Goal: Information Seeking & Learning: Learn about a topic

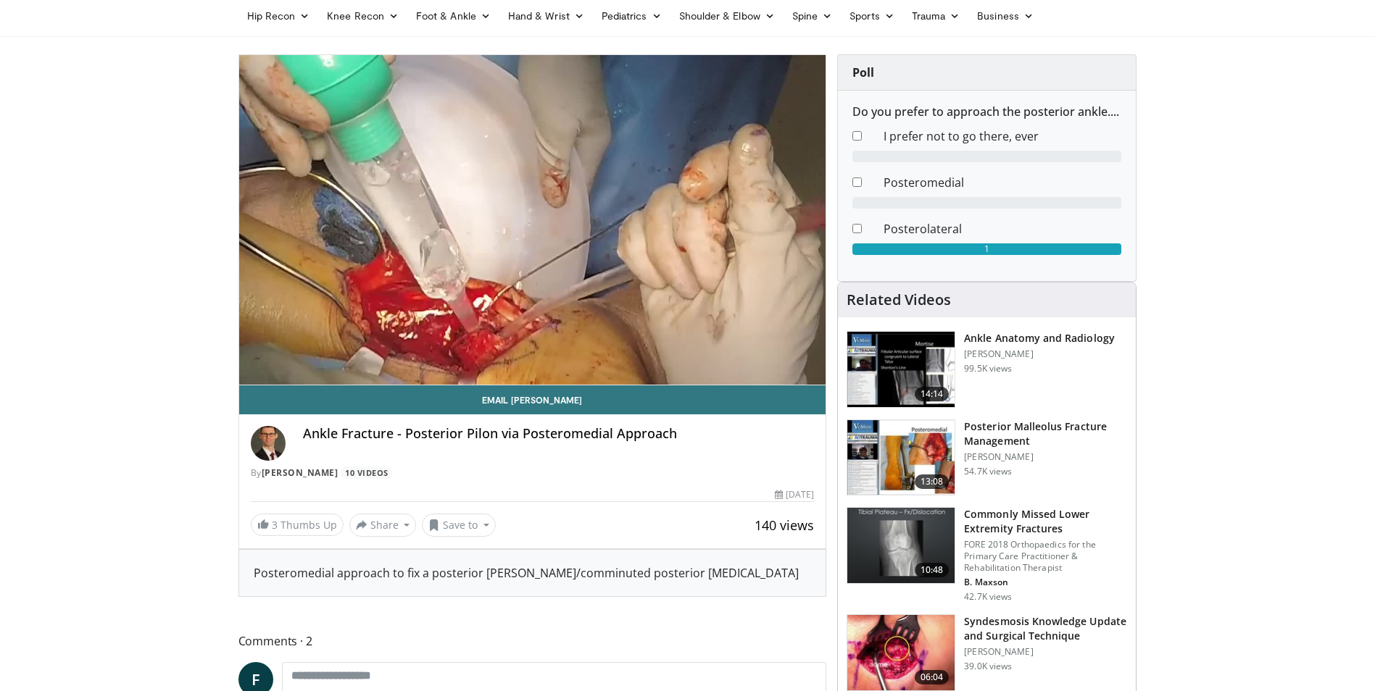
scroll to position [57, 0]
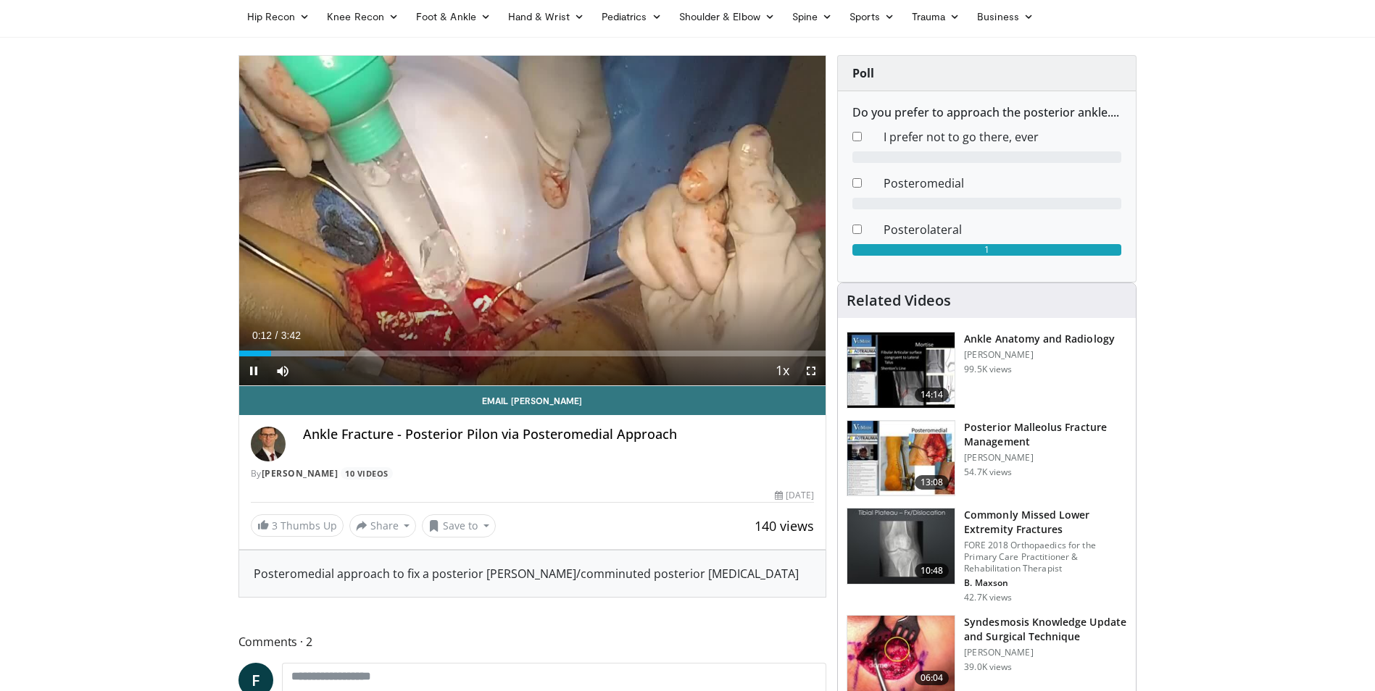
click at [810, 367] on span "Video Player" at bounding box center [811, 371] width 29 height 29
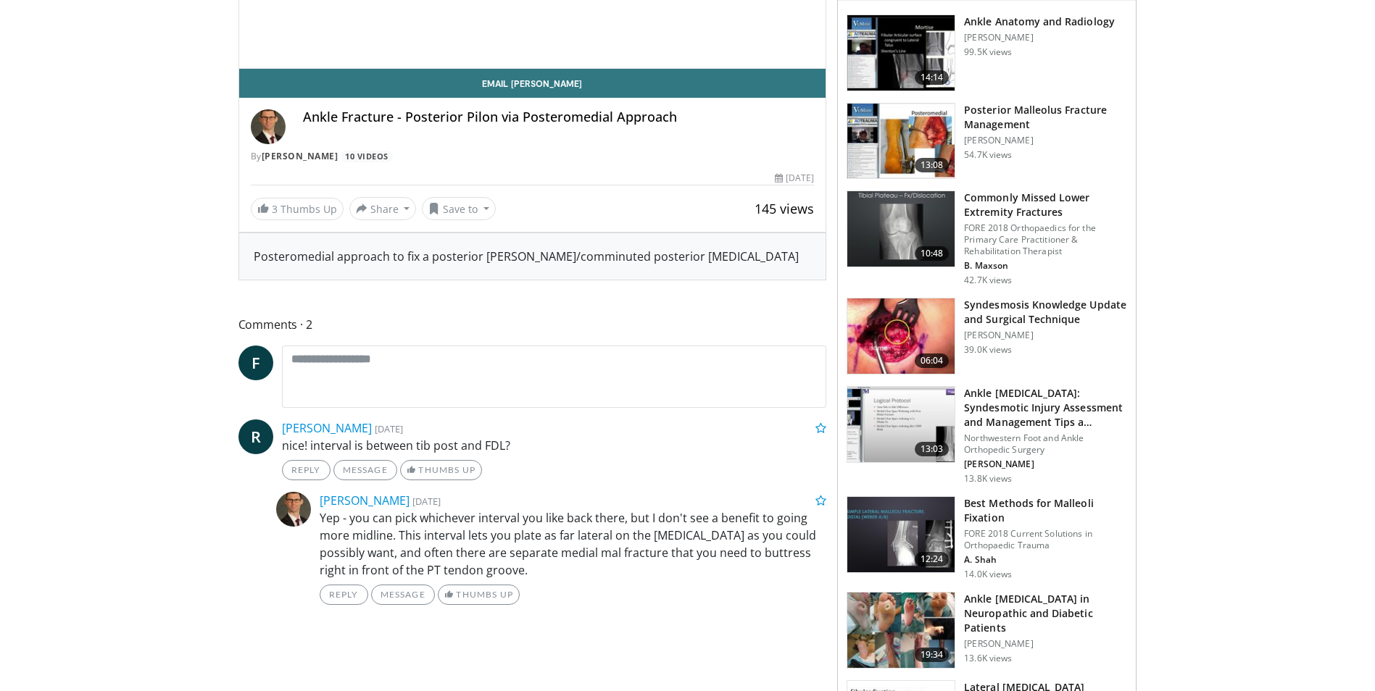
scroll to position [57, 0]
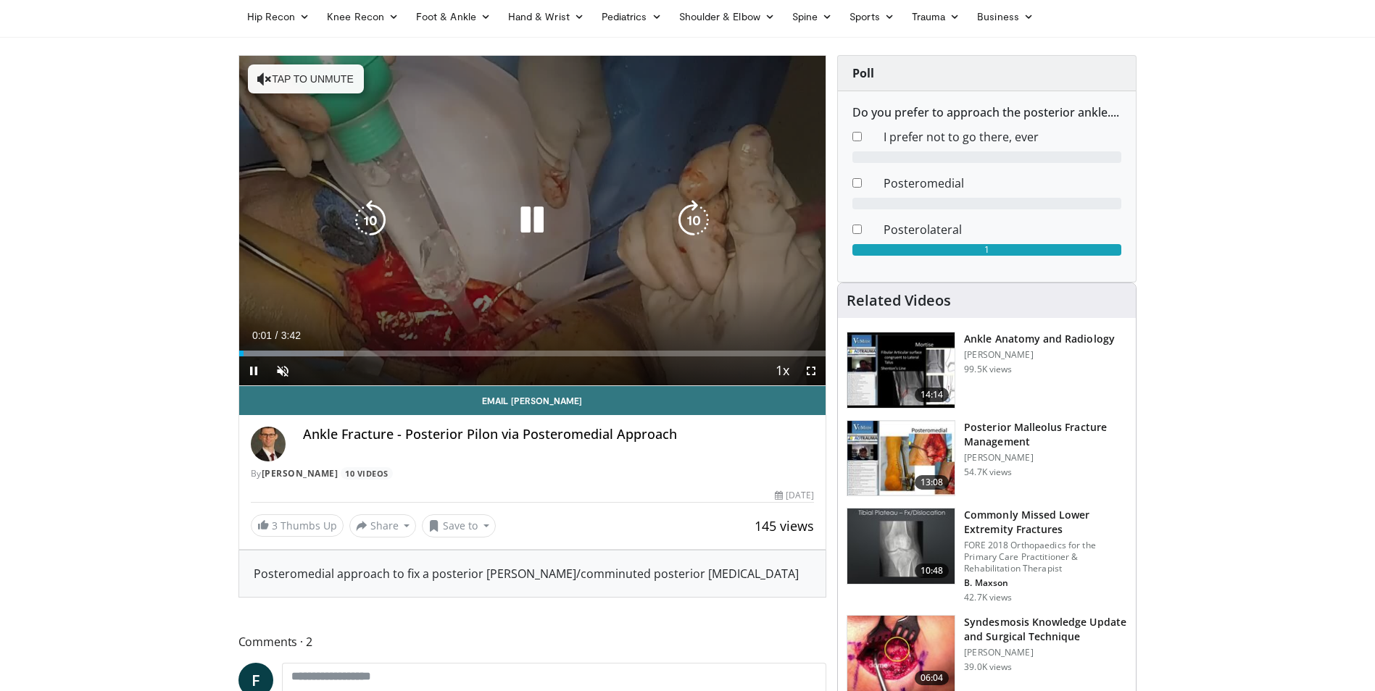
click at [349, 76] on button "Tap to unmute" at bounding box center [306, 79] width 116 height 29
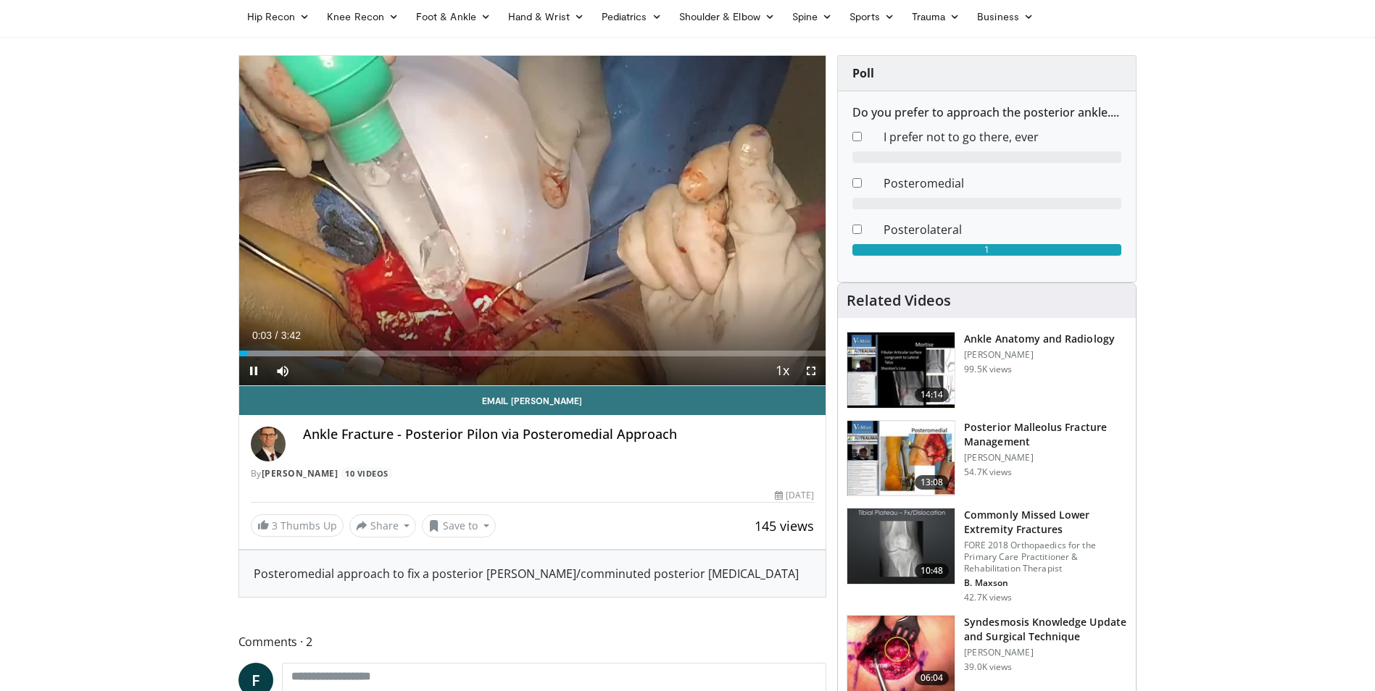
click at [813, 370] on span "Video Player" at bounding box center [811, 371] width 29 height 29
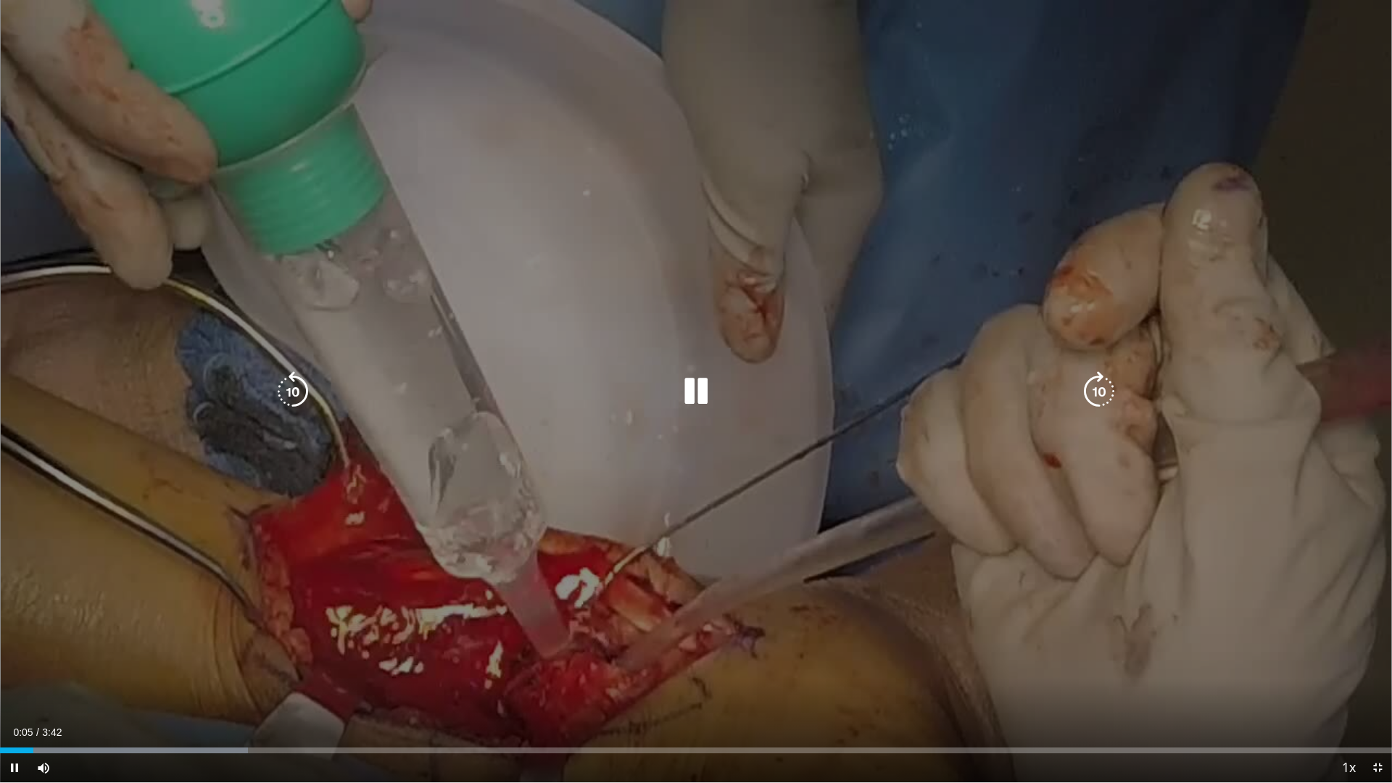
click at [1081, 391] on icon "Video Player" at bounding box center [1098, 391] width 41 height 41
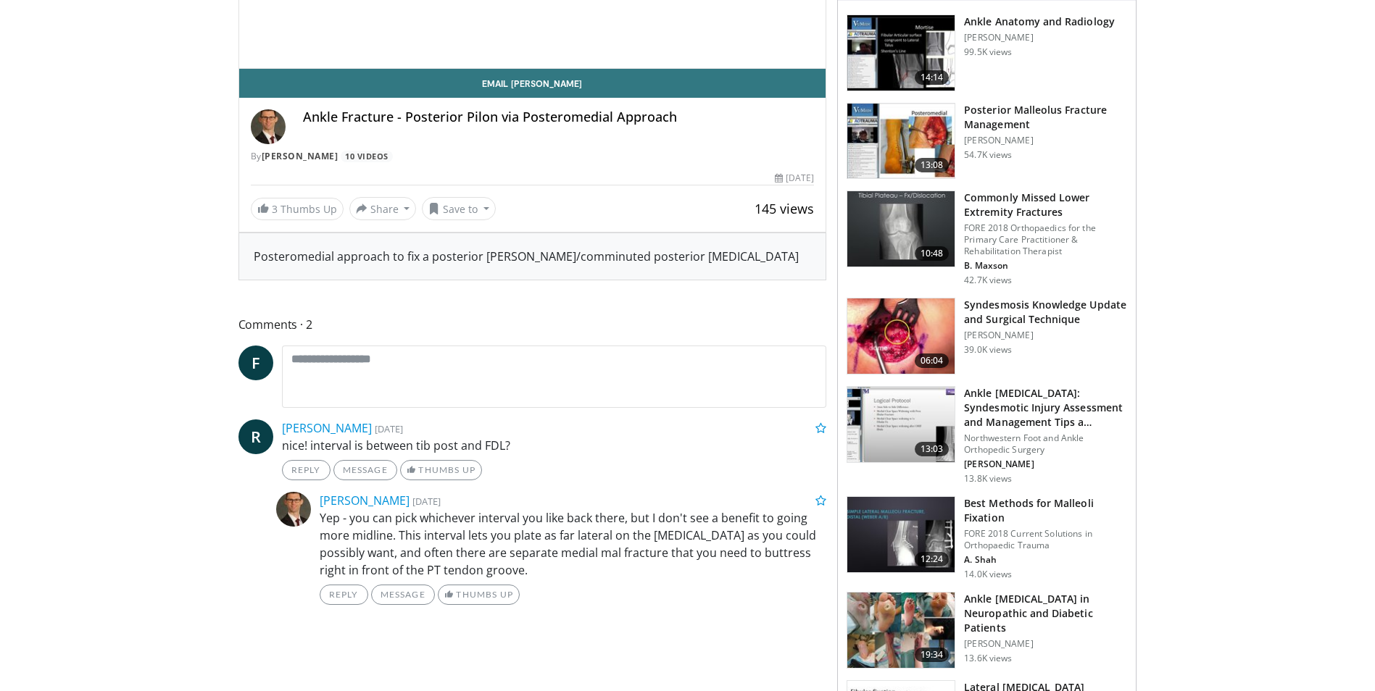
scroll to position [57, 0]
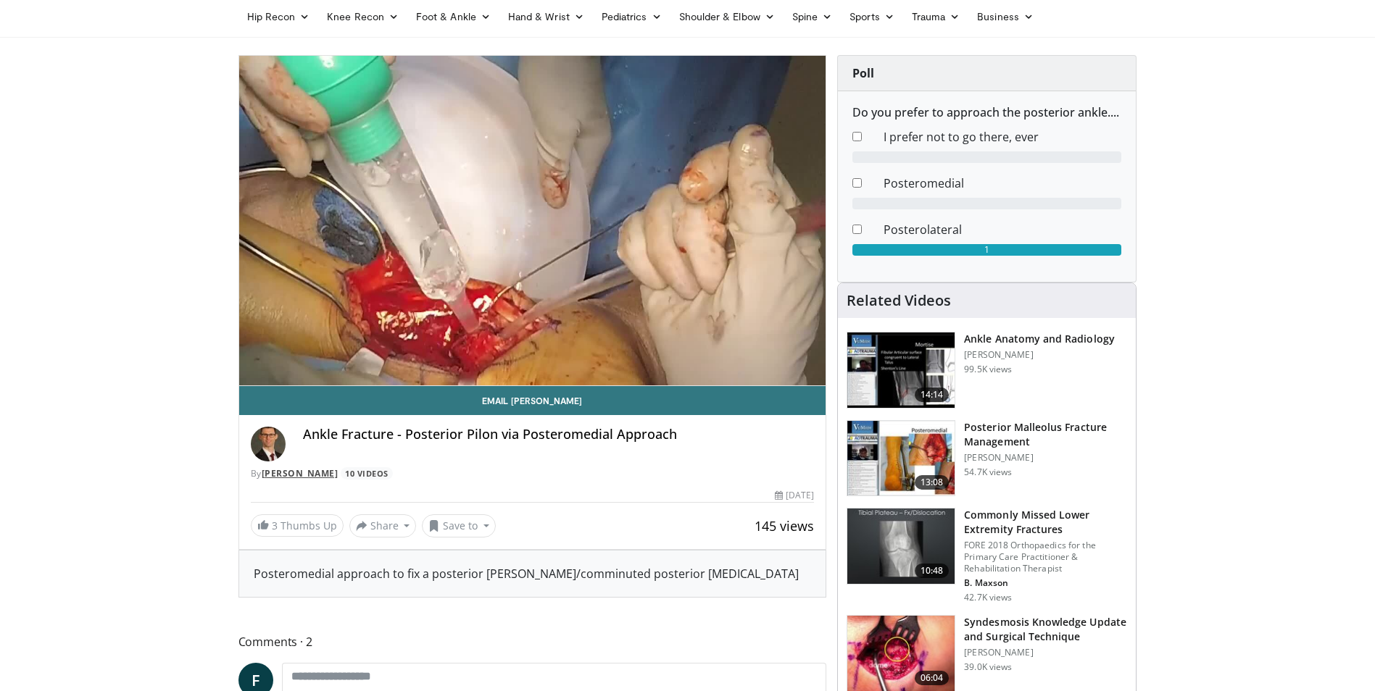
click at [302, 470] on link "[PERSON_NAME]" at bounding box center [300, 473] width 77 height 12
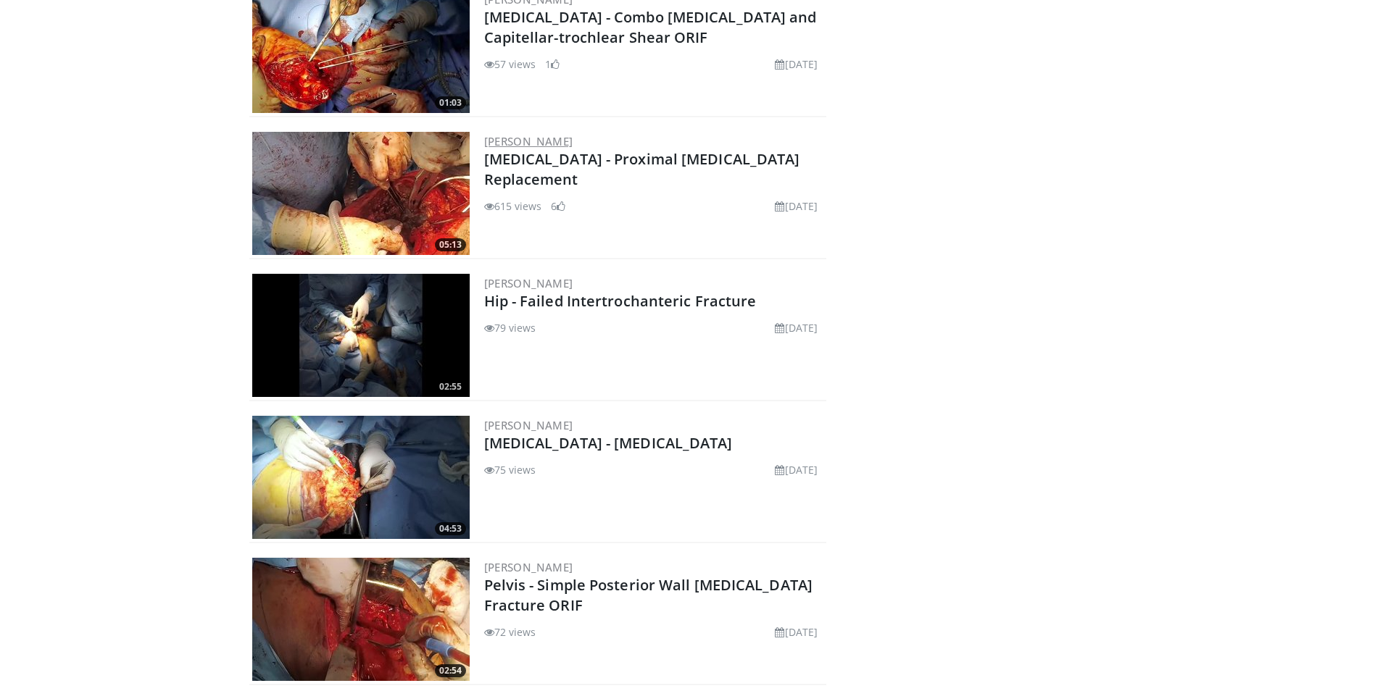
scroll to position [346, 0]
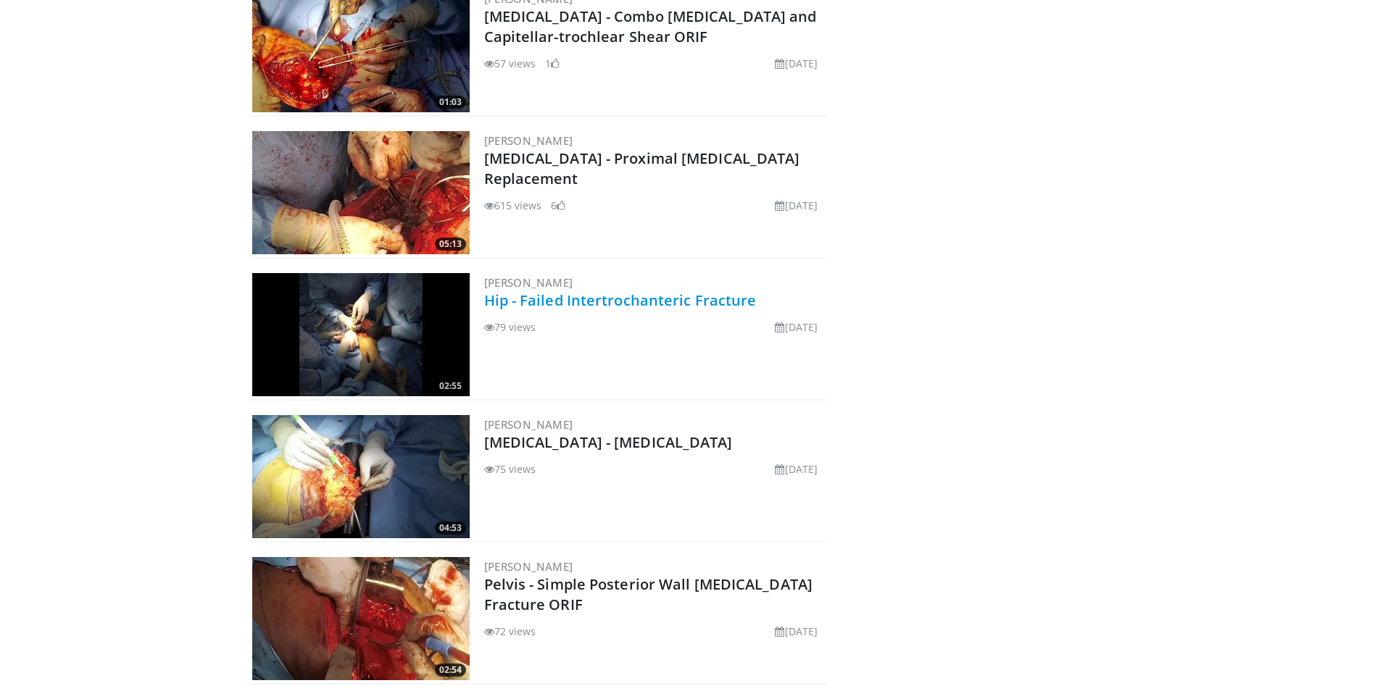
click at [596, 307] on link "Hip - Failed Intertrochanteric Fracture" at bounding box center [620, 301] width 273 height 20
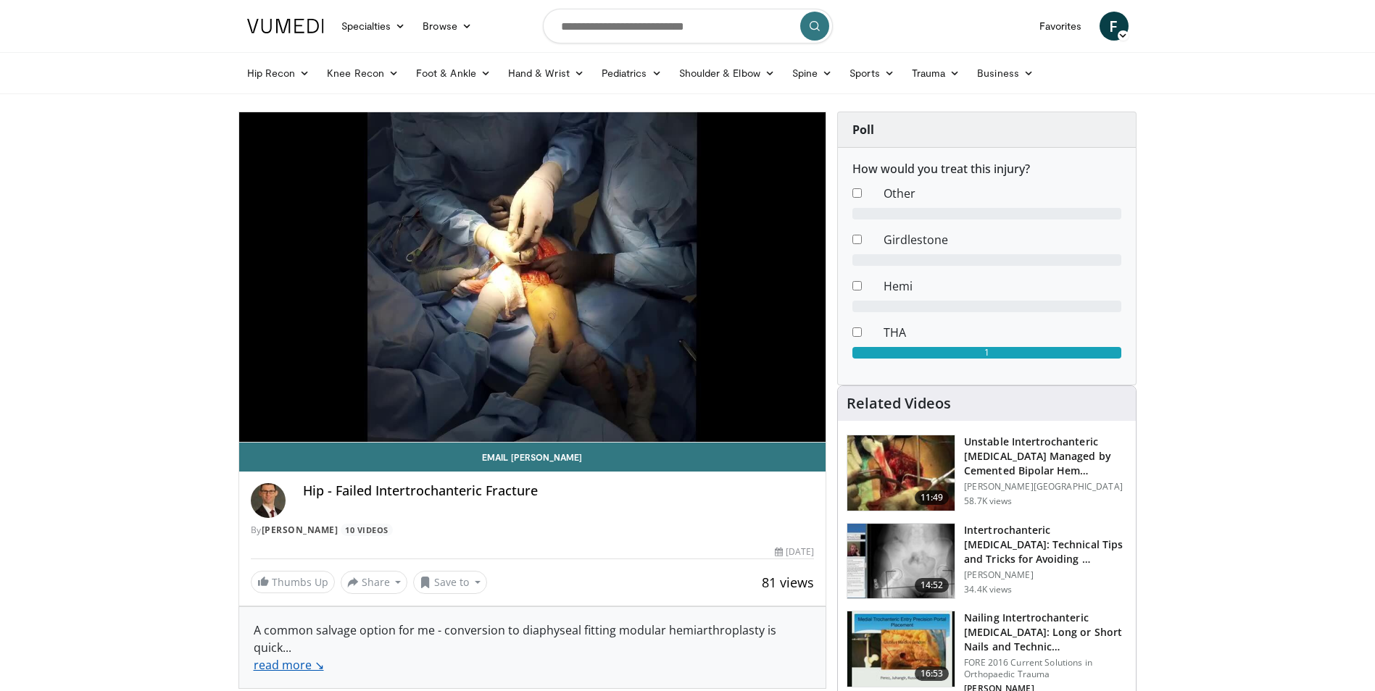
click at [309, 657] on link "read more ↘" at bounding box center [289, 665] width 70 height 16
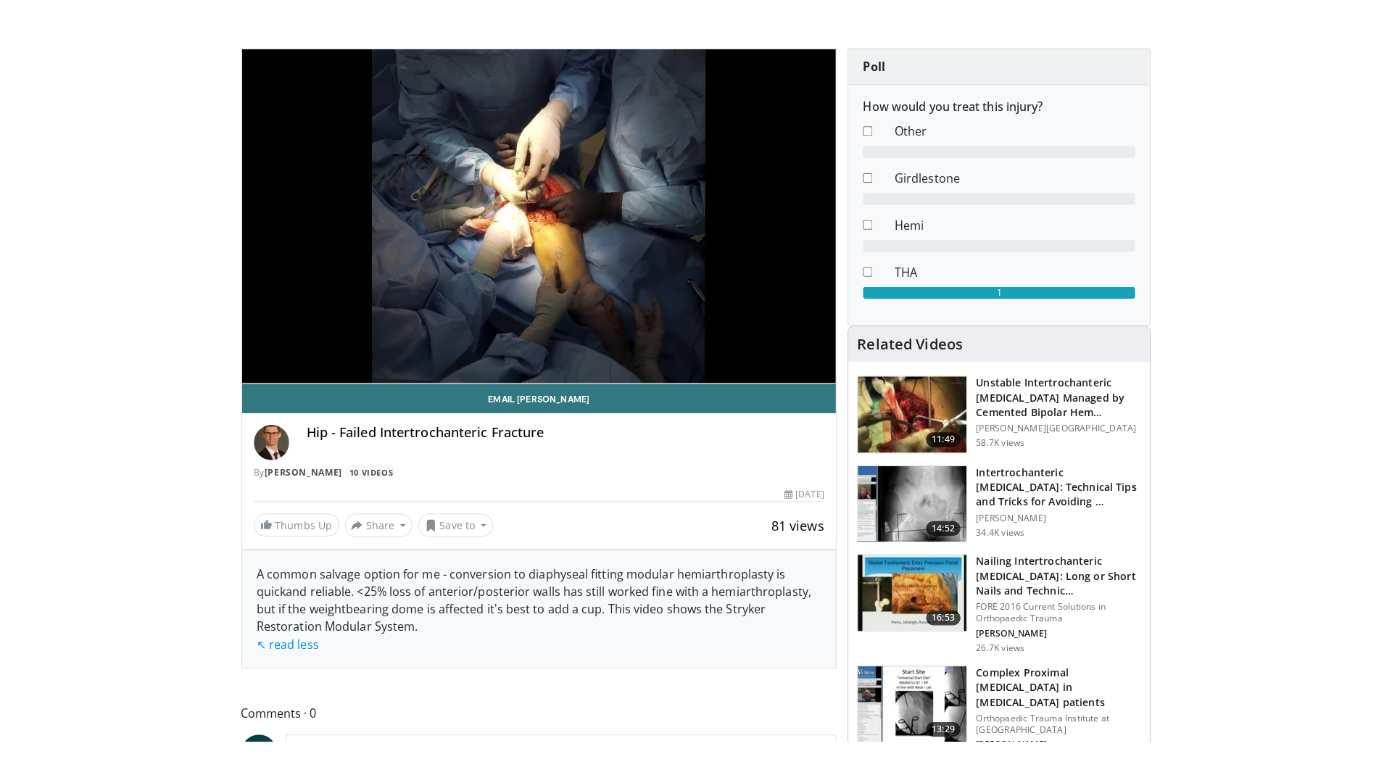
scroll to position [67, 0]
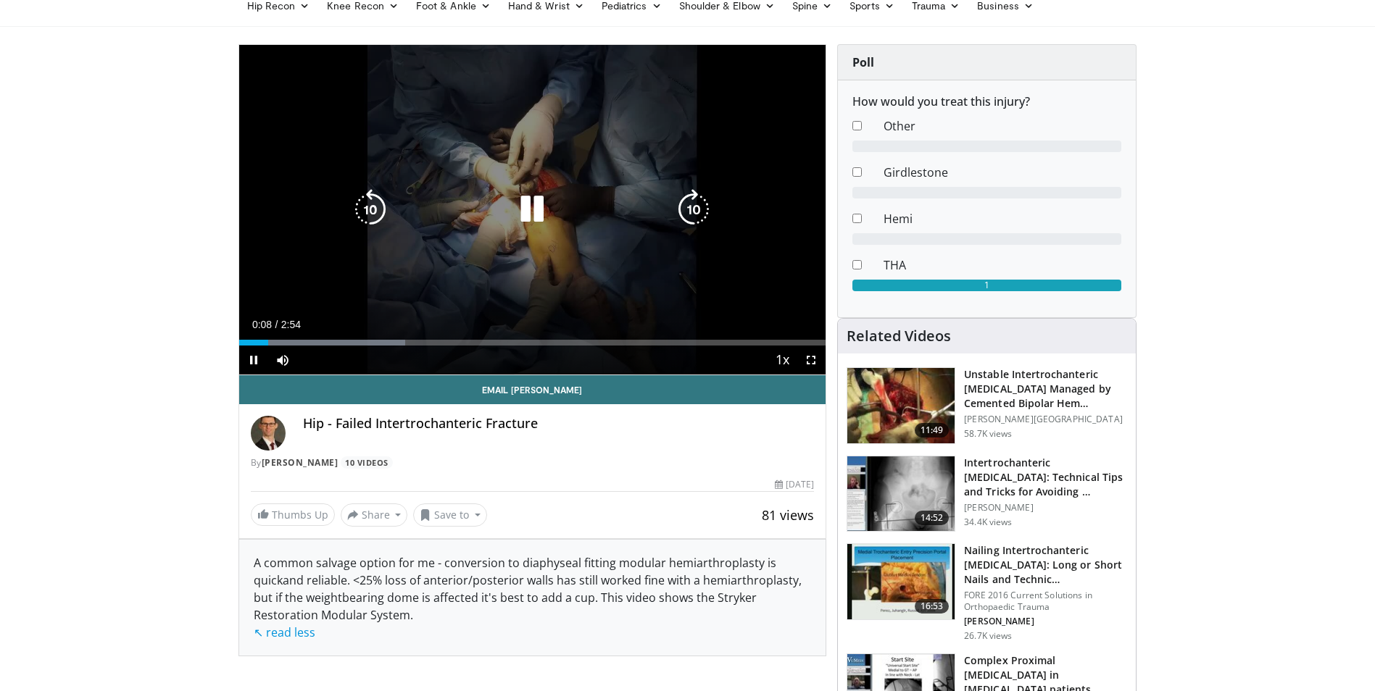
click at [363, 204] on icon "Video Player" at bounding box center [370, 209] width 41 height 41
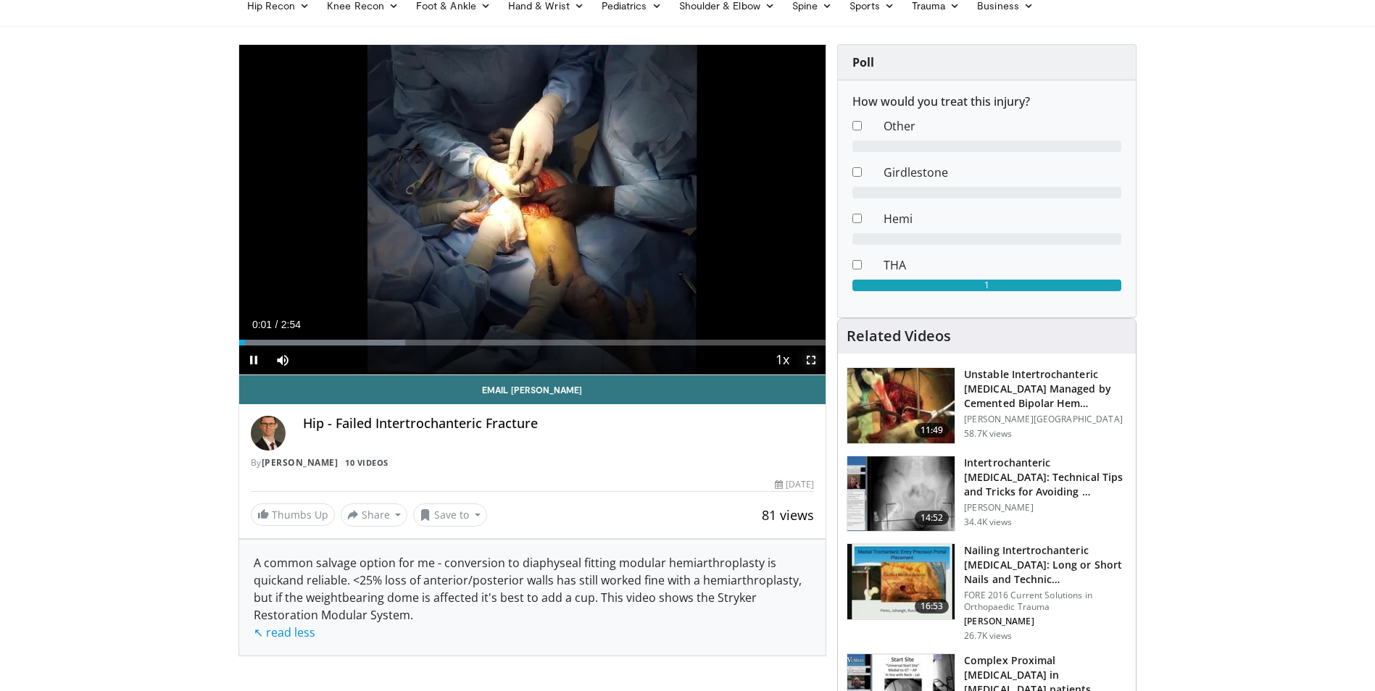
click at [814, 368] on span "Video Player" at bounding box center [811, 360] width 29 height 29
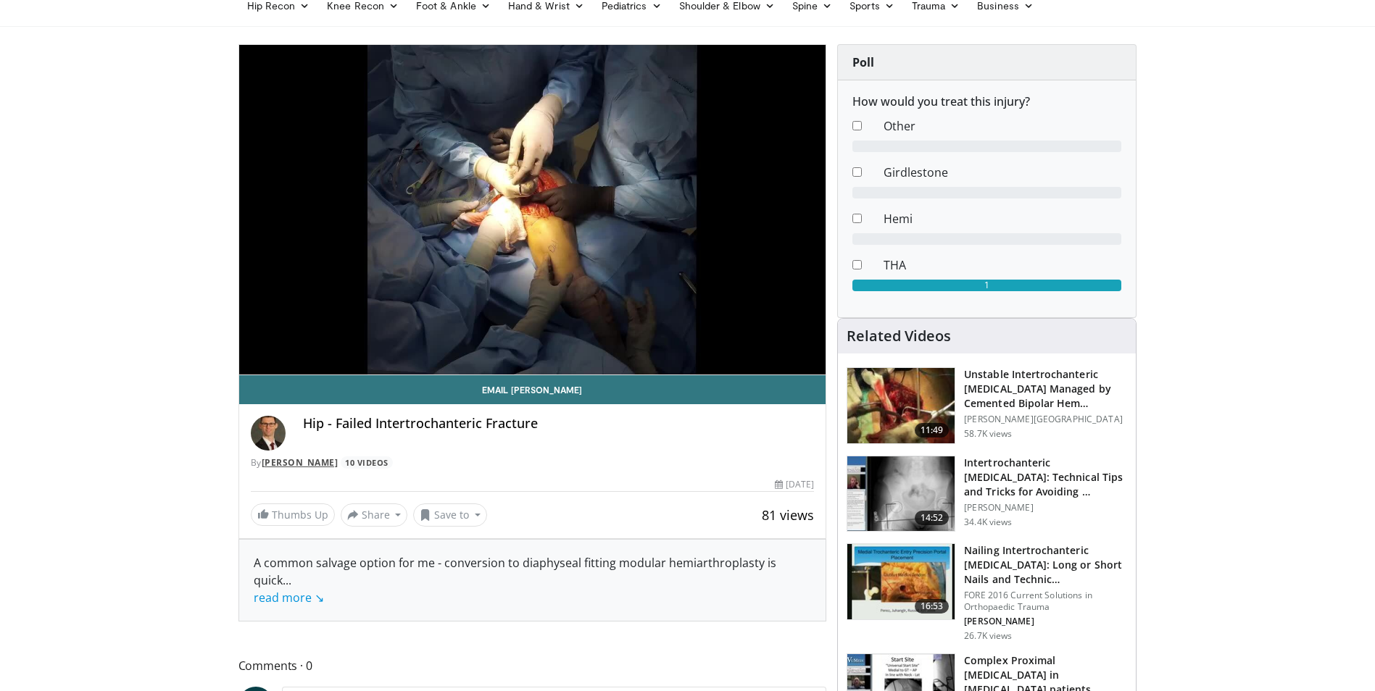
click at [299, 462] on link "[PERSON_NAME]" at bounding box center [300, 463] width 77 height 12
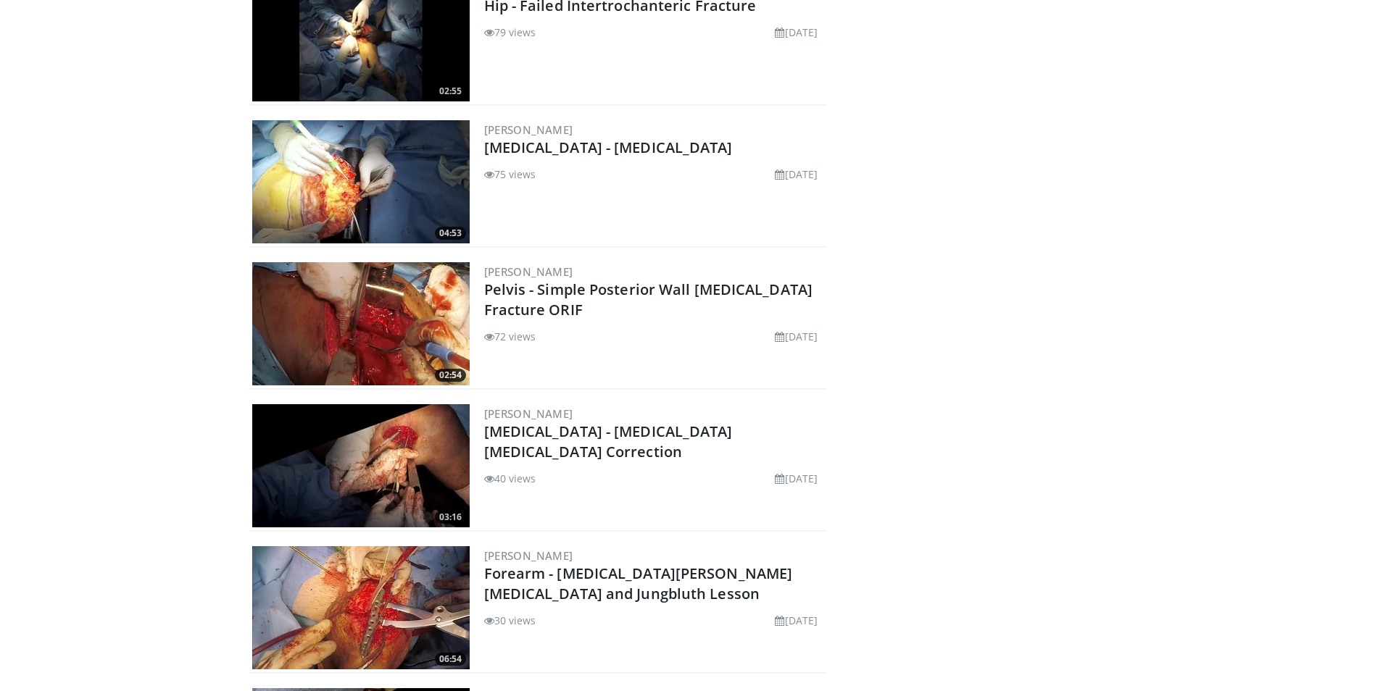
scroll to position [641, 0]
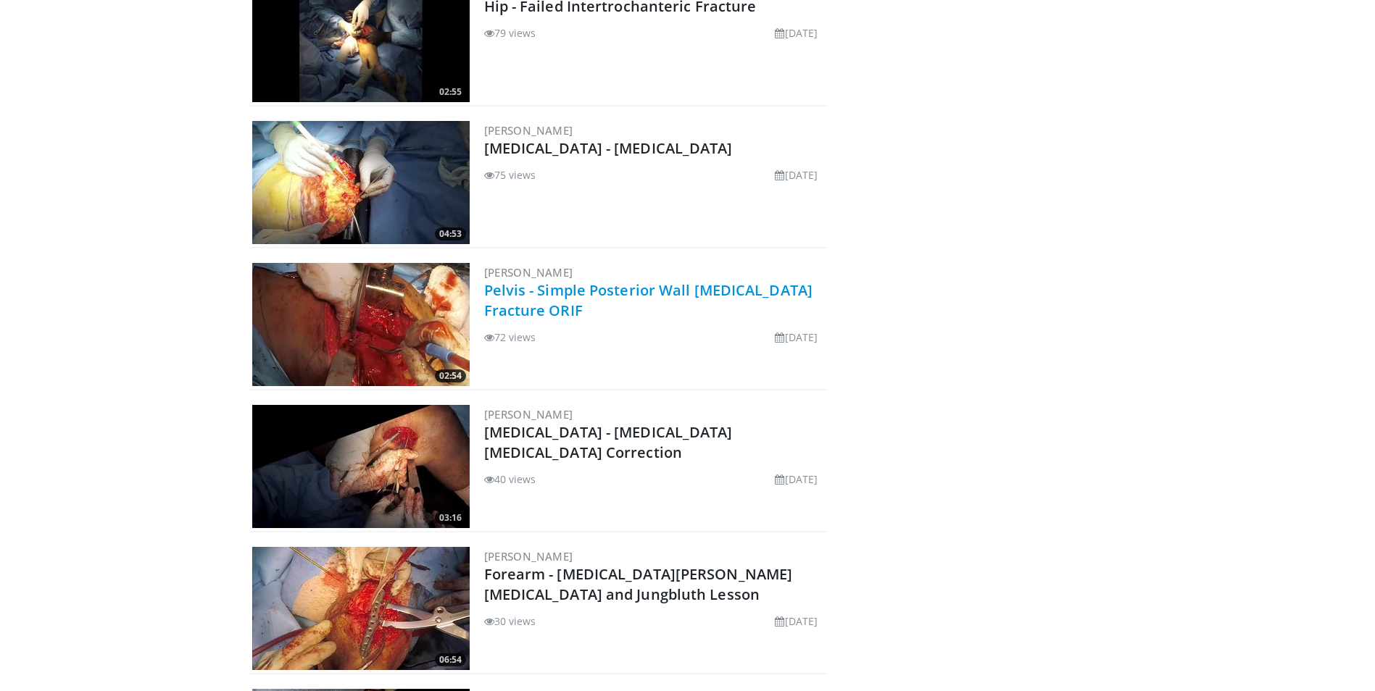
click at [544, 304] on link "Pelvis - Simple Posterior Wall [MEDICAL_DATA] Fracture ORIF" at bounding box center [648, 300] width 329 height 40
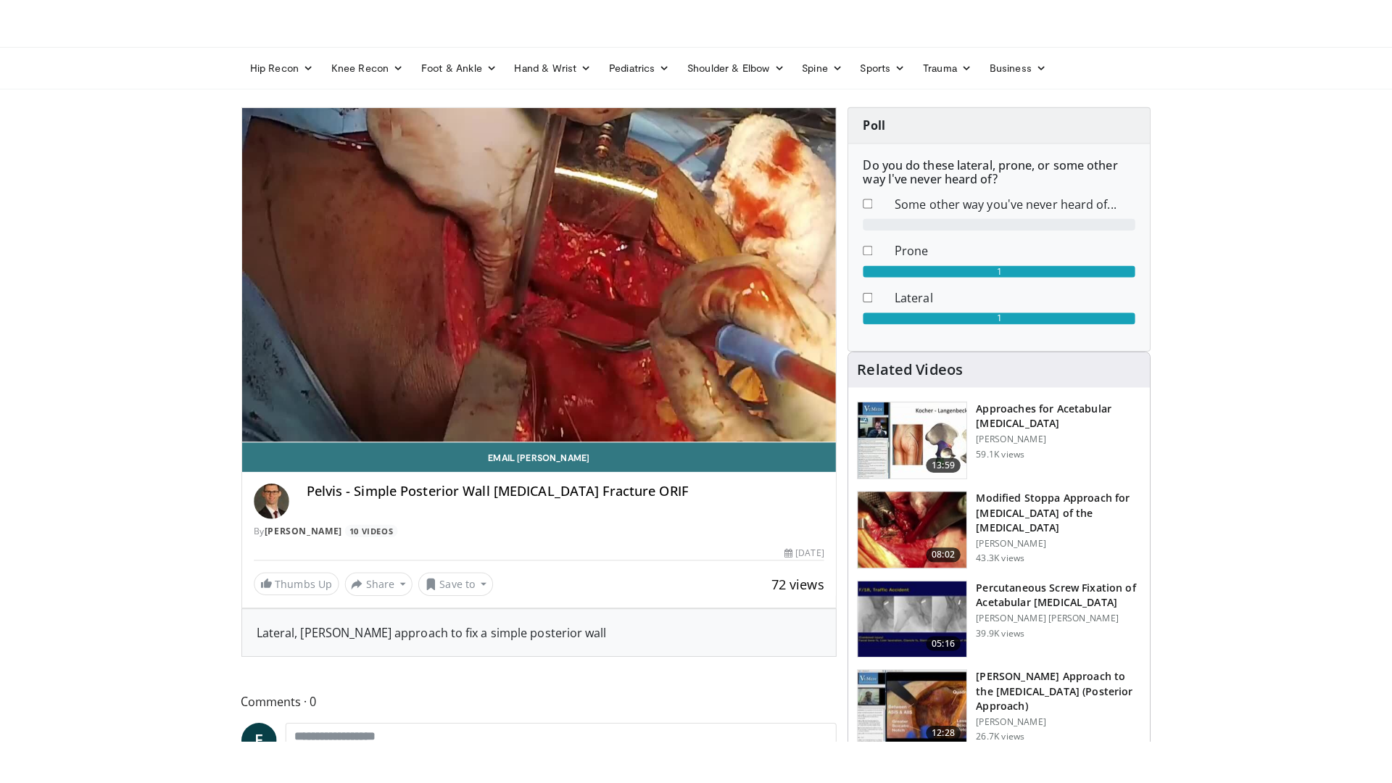
scroll to position [25, 0]
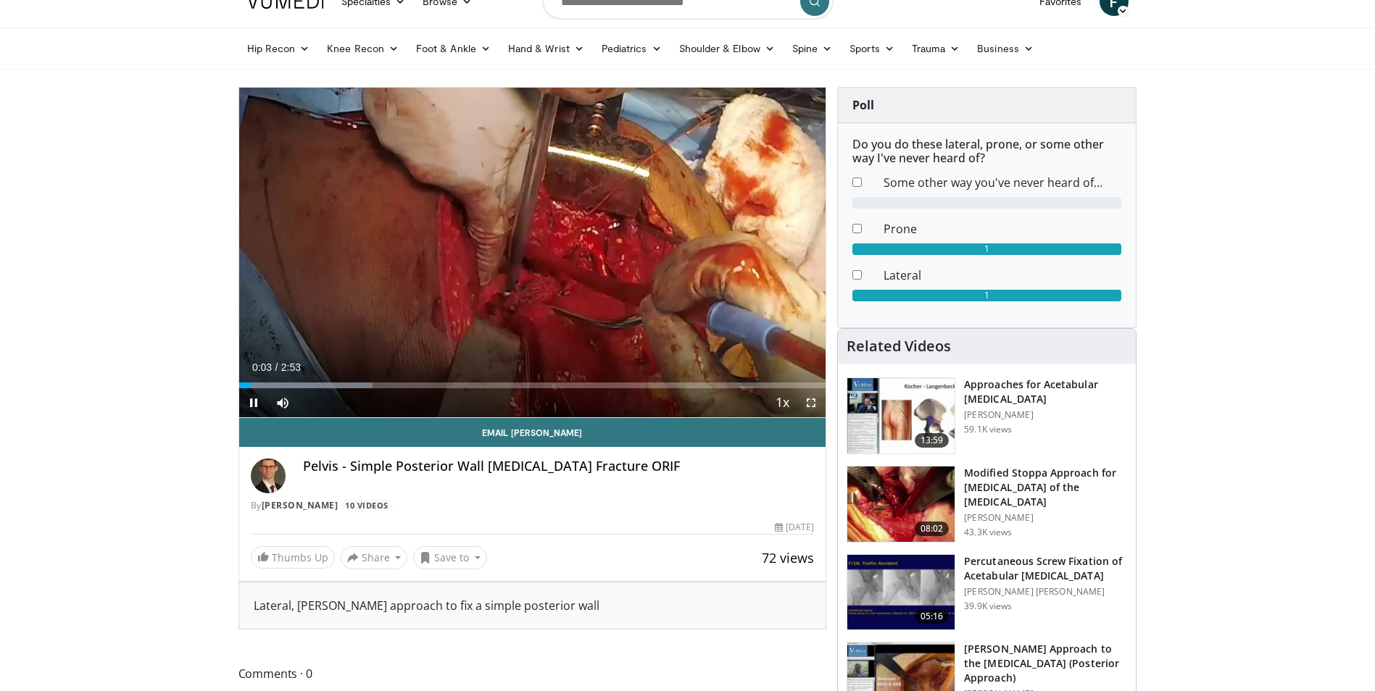
click at [805, 399] on span "Video Player" at bounding box center [811, 402] width 29 height 29
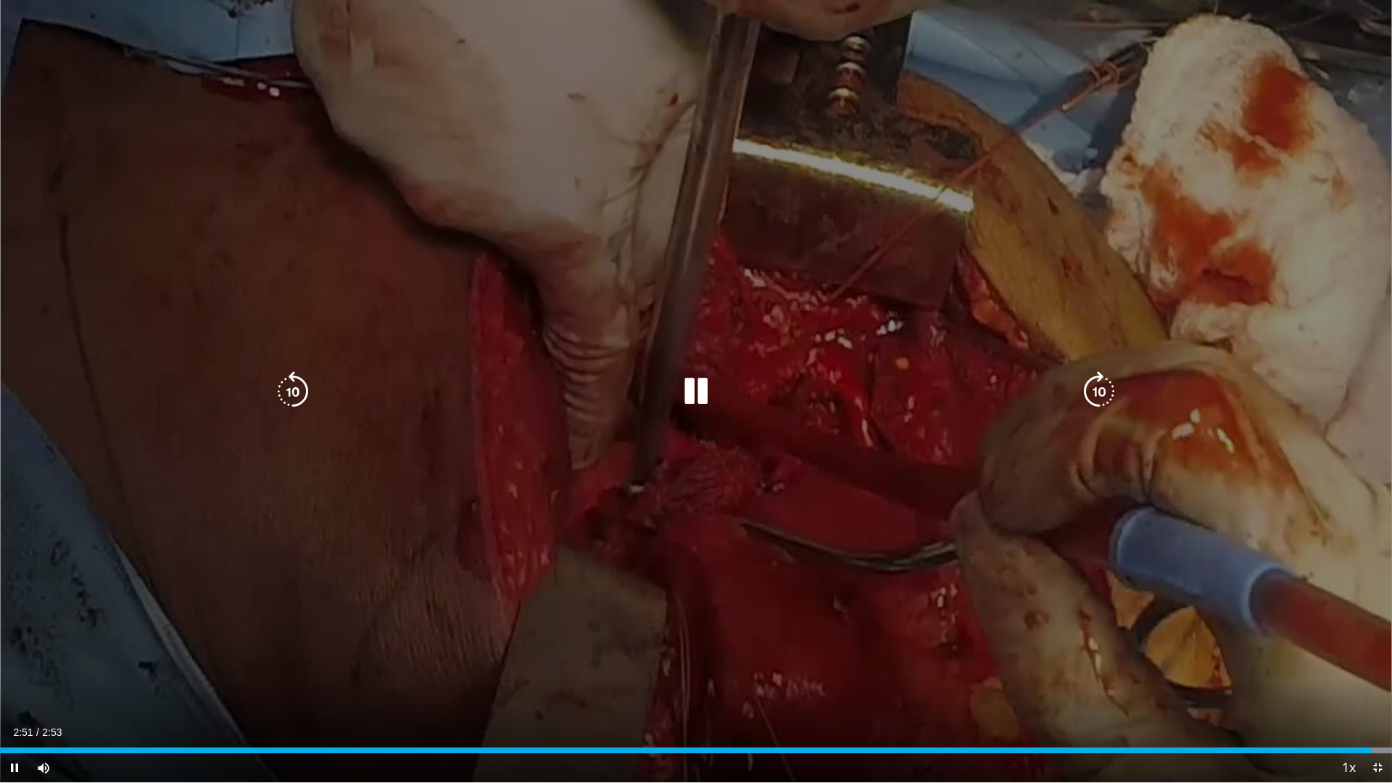
click at [683, 381] on icon "Video Player" at bounding box center [695, 391] width 41 height 41
click at [297, 389] on icon "Video Player" at bounding box center [293, 391] width 41 height 41
click at [681, 382] on icon "Video Player" at bounding box center [695, 391] width 41 height 41
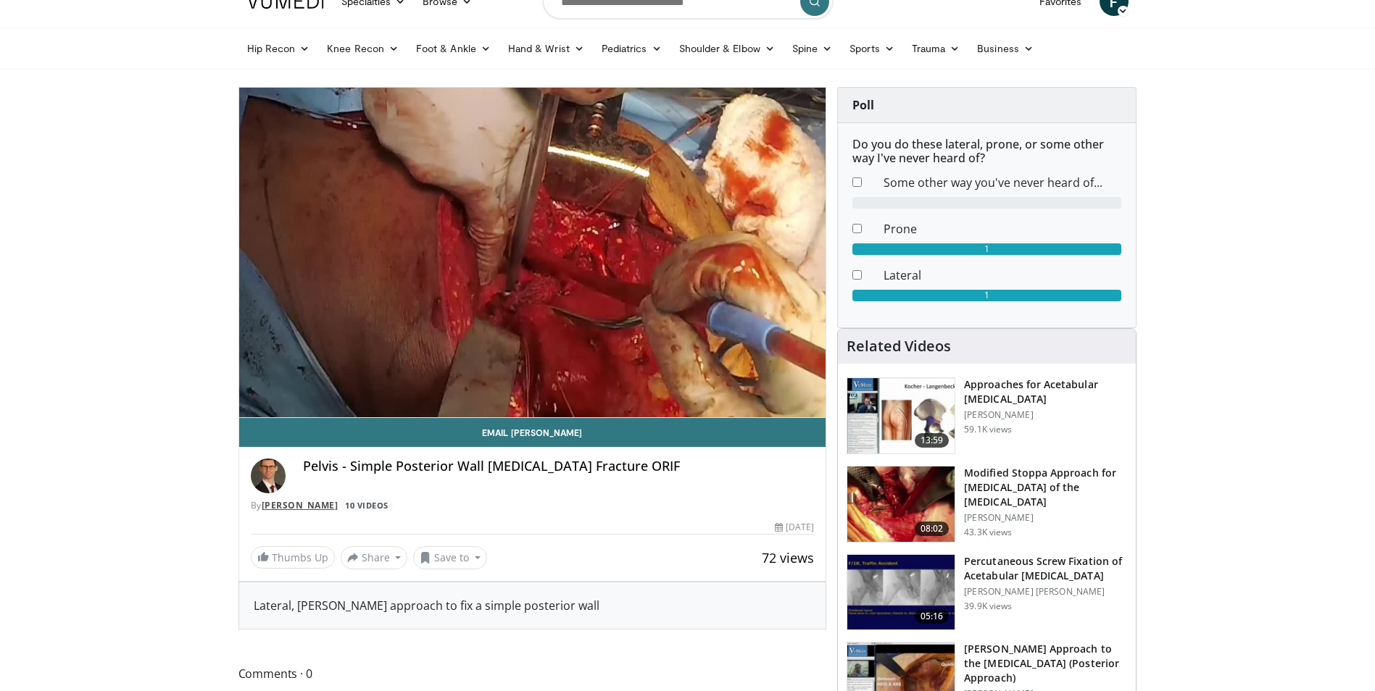
click at [300, 503] on link "[PERSON_NAME]" at bounding box center [300, 505] width 77 height 12
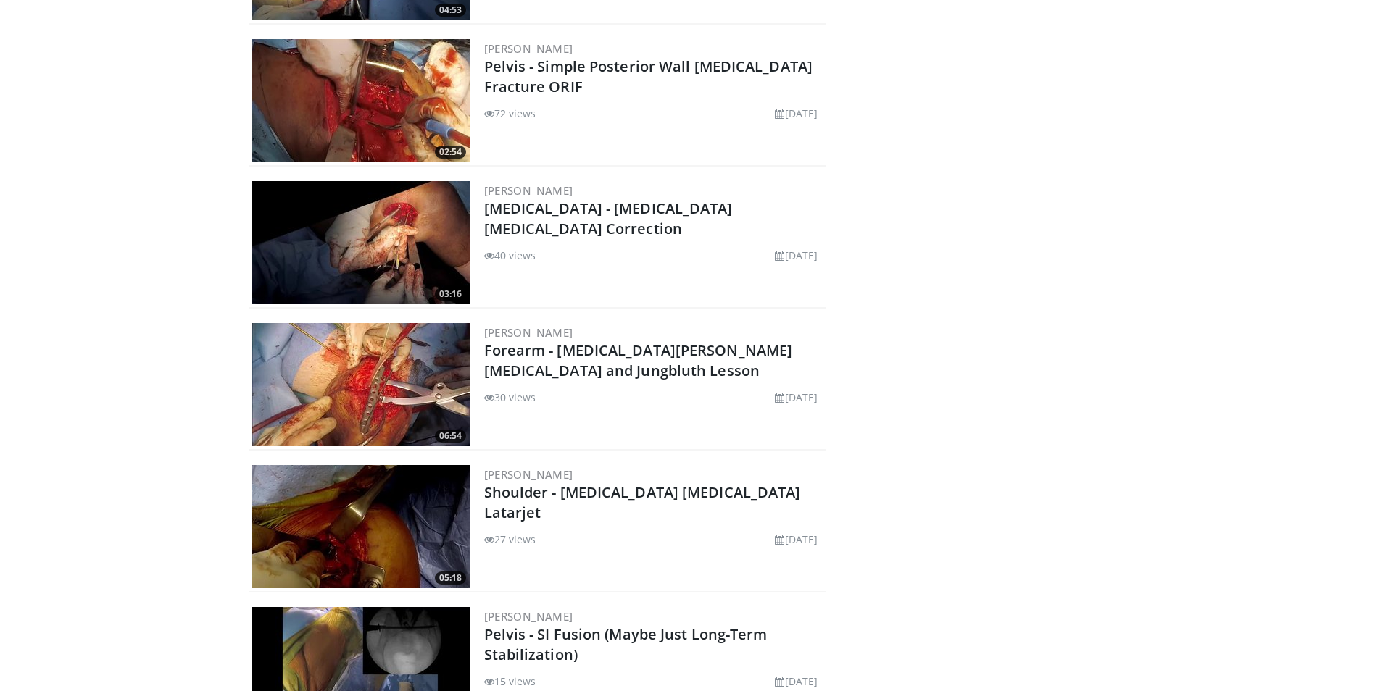
scroll to position [866, 0]
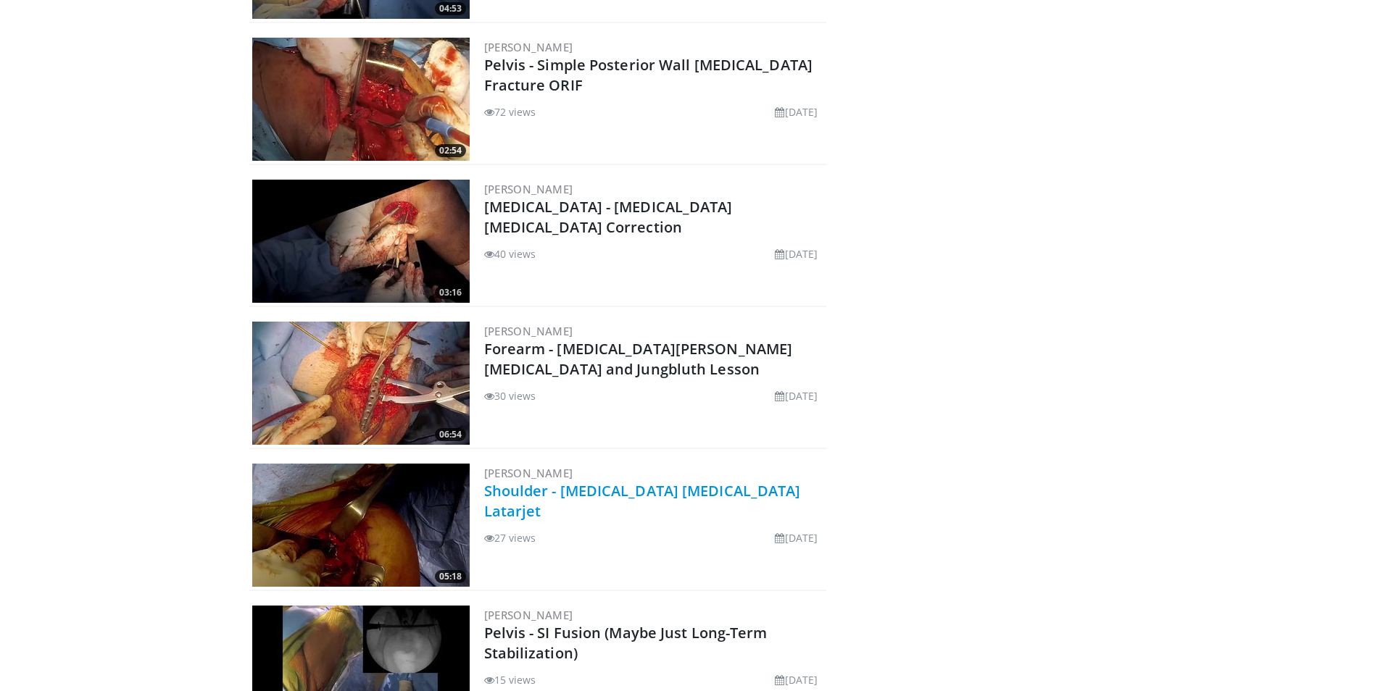
click at [616, 485] on link "Shoulder - [MEDICAL_DATA] [MEDICAL_DATA] Latarjet" at bounding box center [642, 501] width 317 height 40
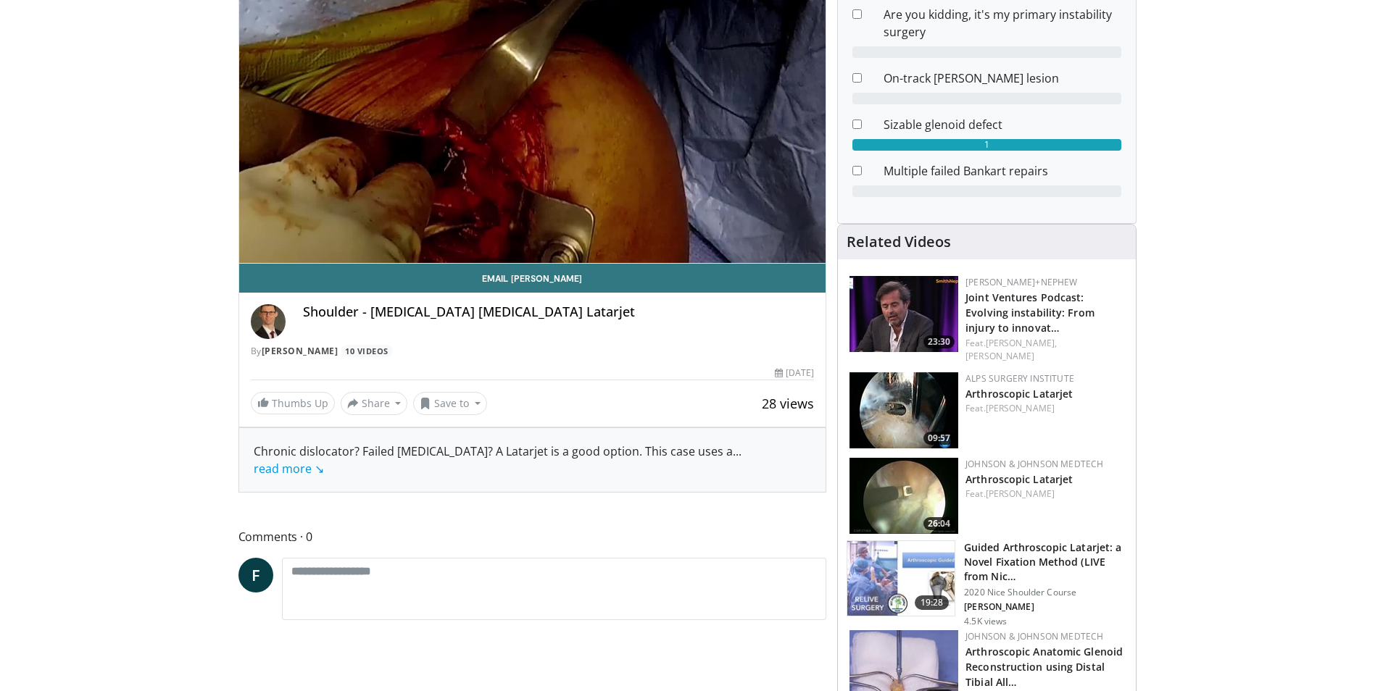
scroll to position [191, 0]
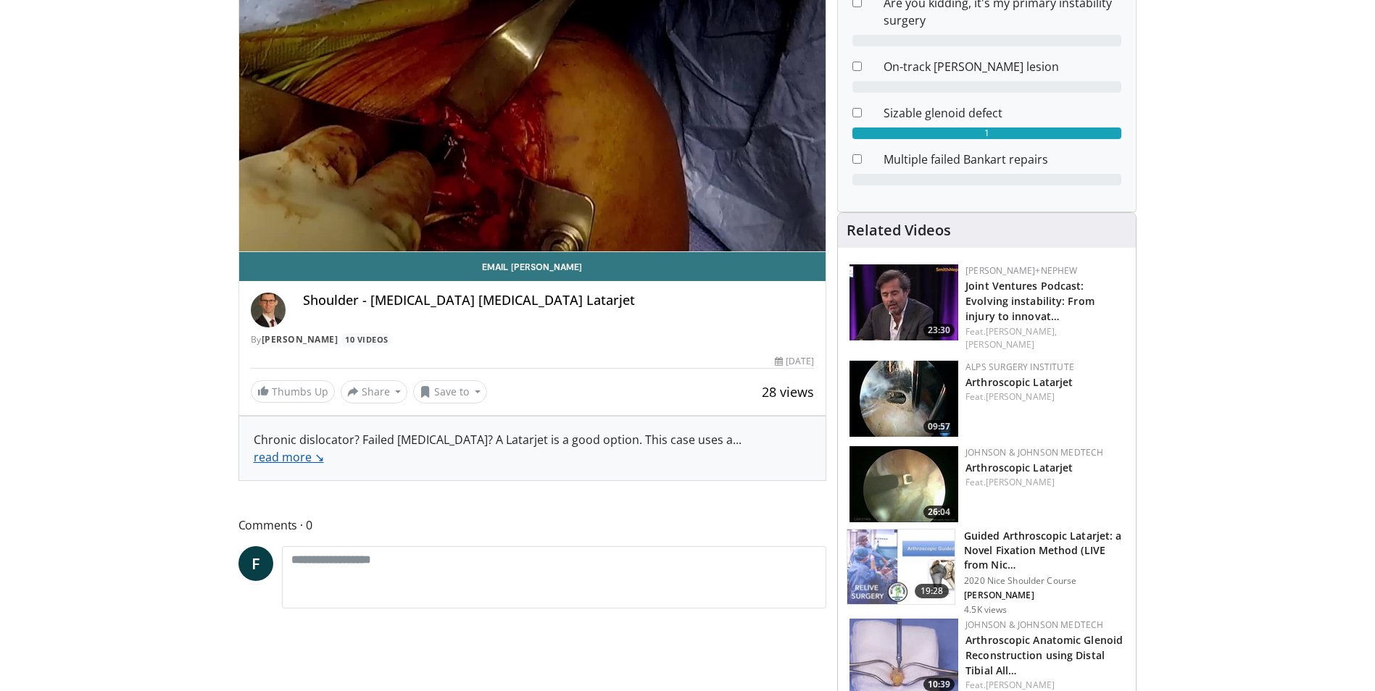
click at [308, 457] on link "read more ↘" at bounding box center [289, 457] width 70 height 16
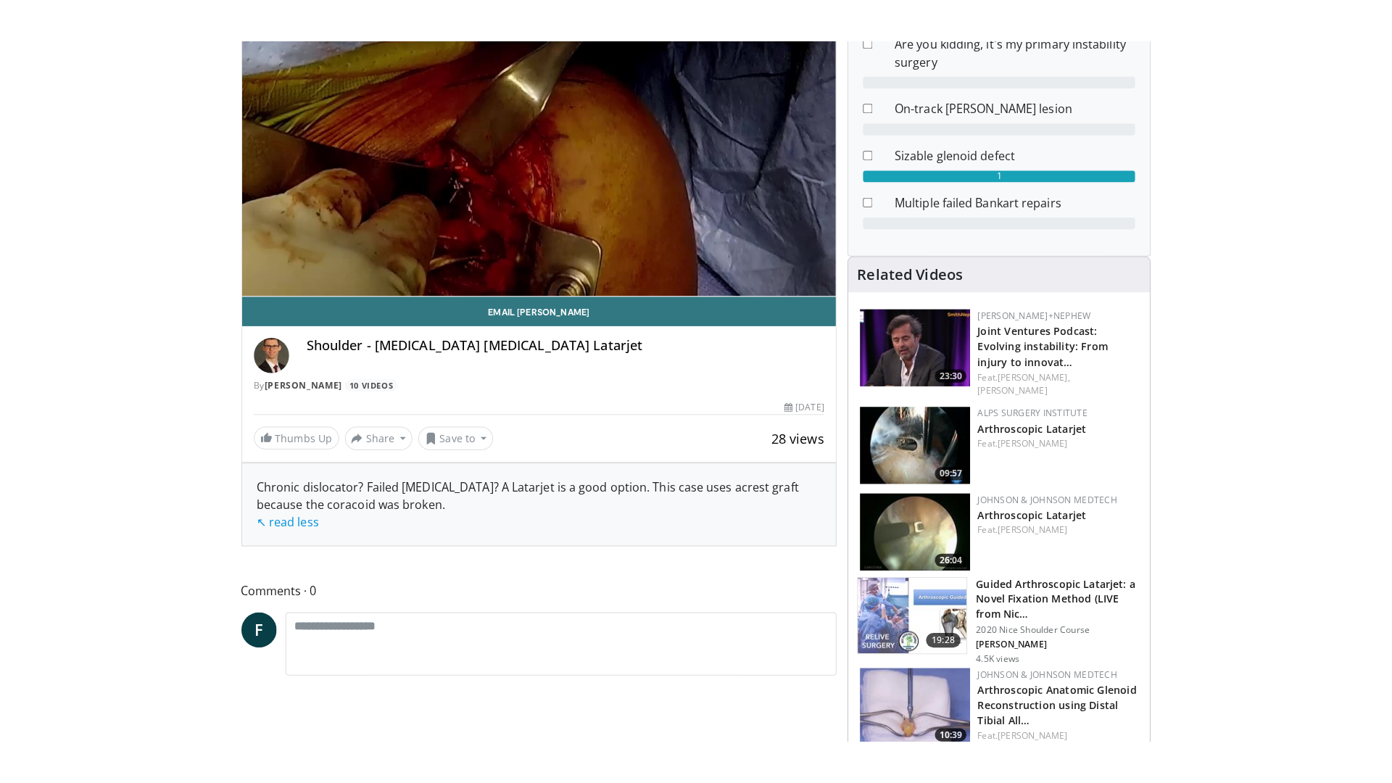
scroll to position [0, 0]
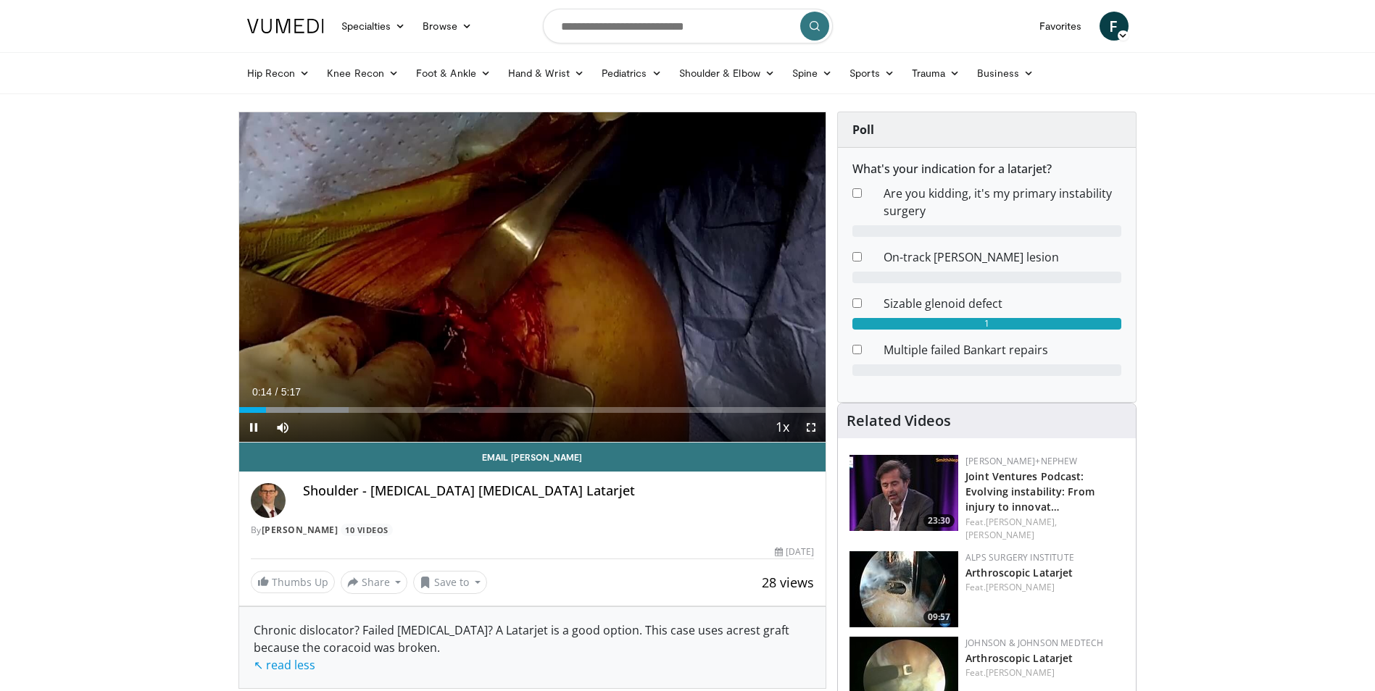
click at [807, 420] on span "Video Player" at bounding box center [811, 427] width 29 height 29
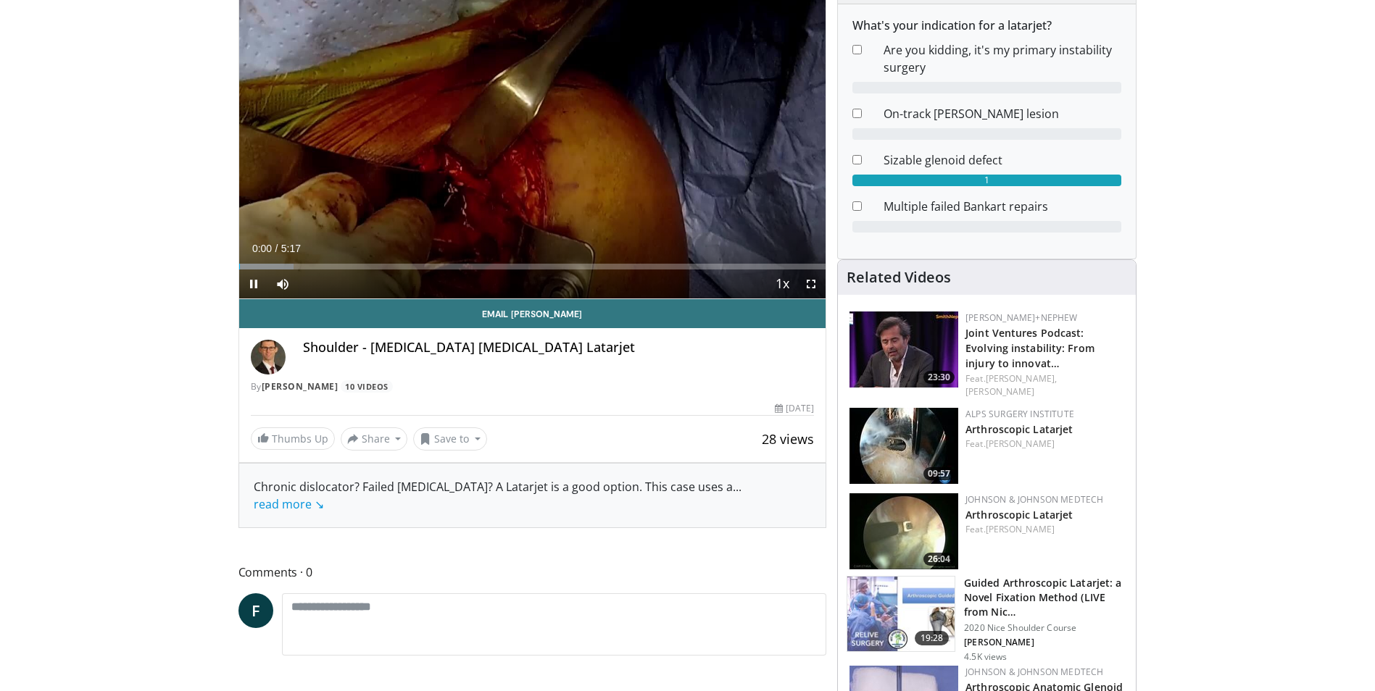
scroll to position [144, 0]
click at [303, 383] on link "[PERSON_NAME]" at bounding box center [300, 386] width 77 height 12
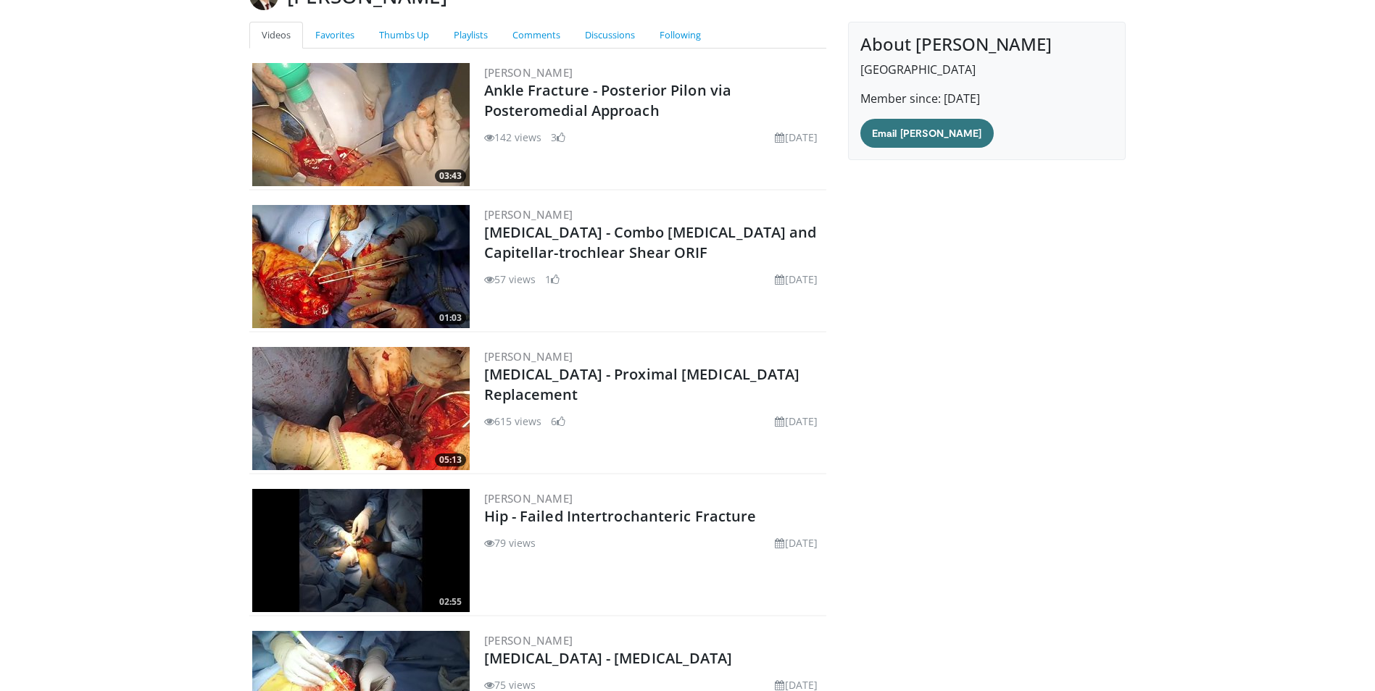
scroll to position [128, 0]
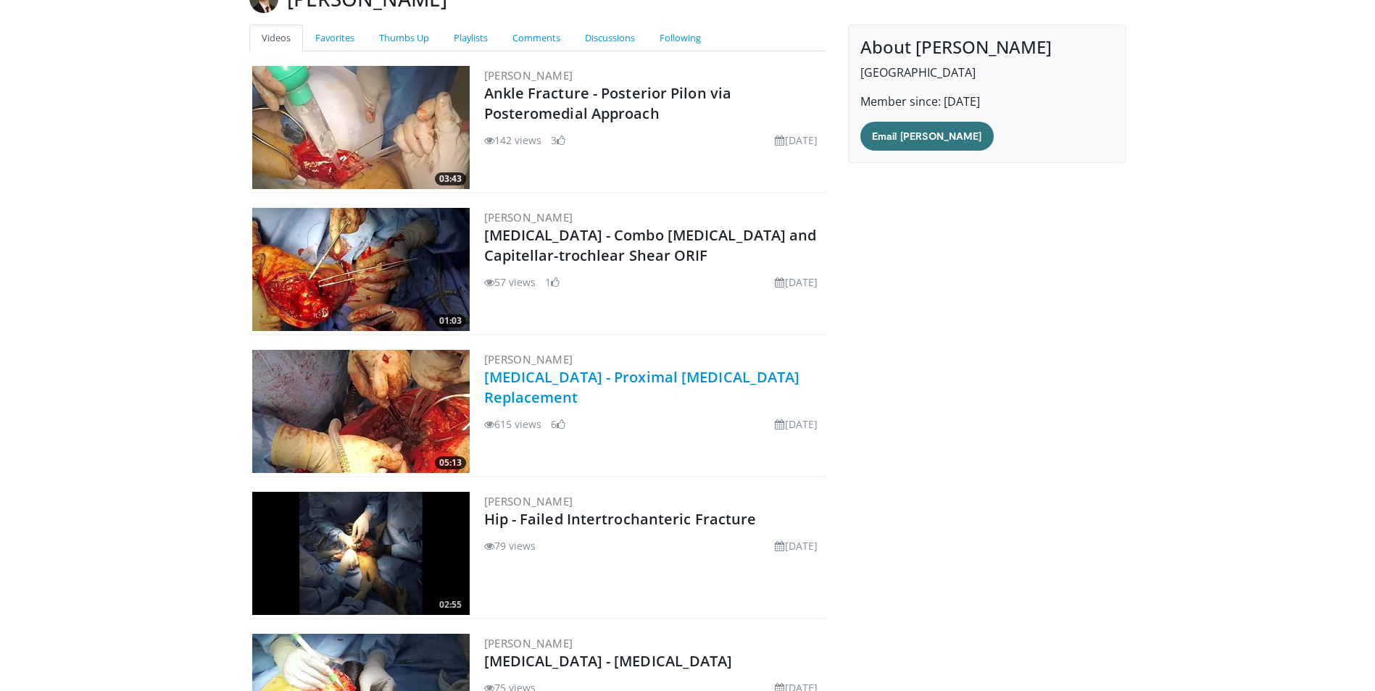
click at [599, 382] on link "[MEDICAL_DATA] - Proximal [MEDICAL_DATA] Replacement" at bounding box center [642, 387] width 316 height 40
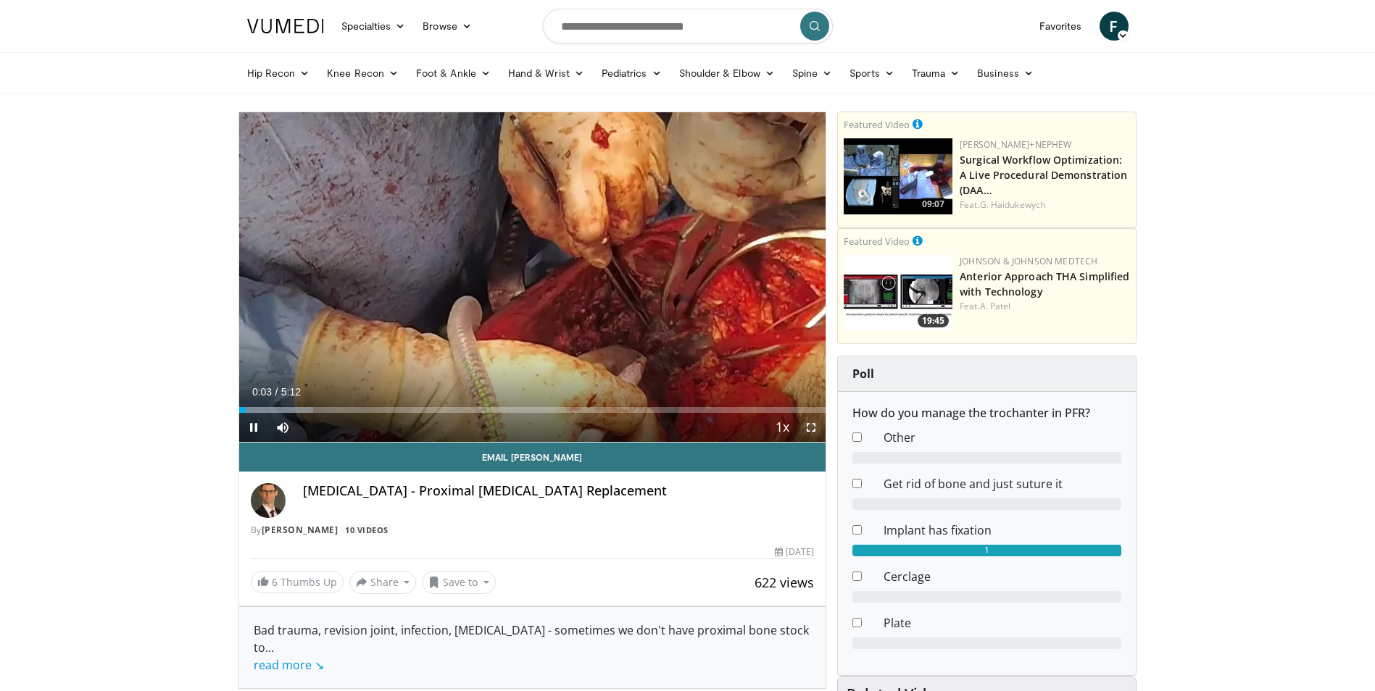
click at [805, 425] on span "Video Player" at bounding box center [811, 427] width 29 height 29
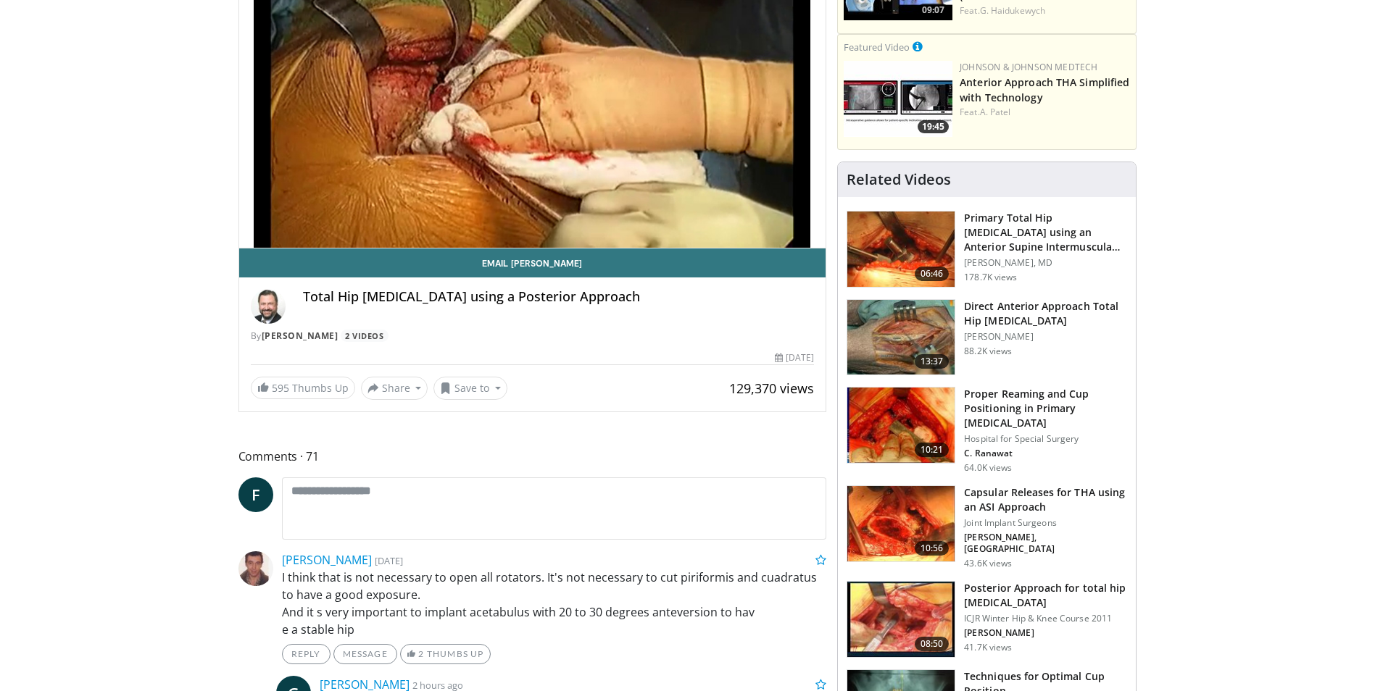
scroll to position [381, 0]
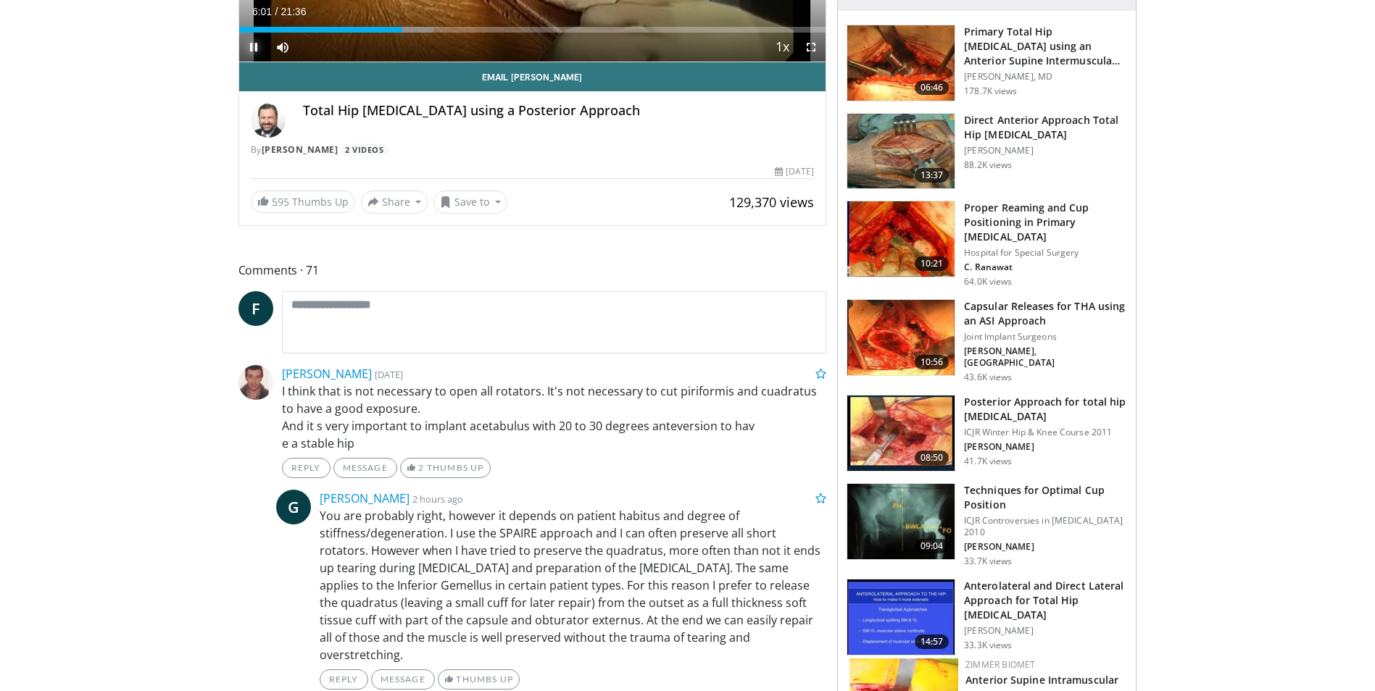
click at [251, 49] on span "Video Player" at bounding box center [253, 47] width 29 height 29
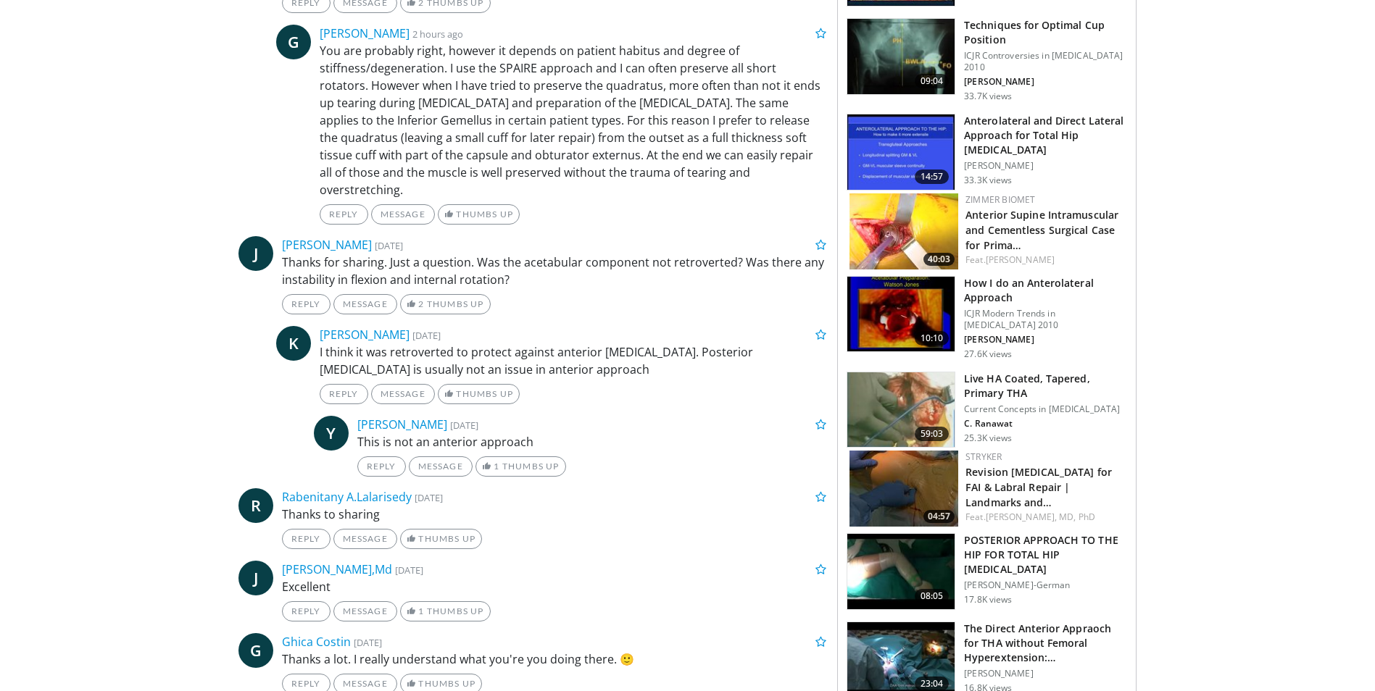
scroll to position [847, 0]
click at [384, 326] on link "Khuram Bashir" at bounding box center [365, 334] width 90 height 16
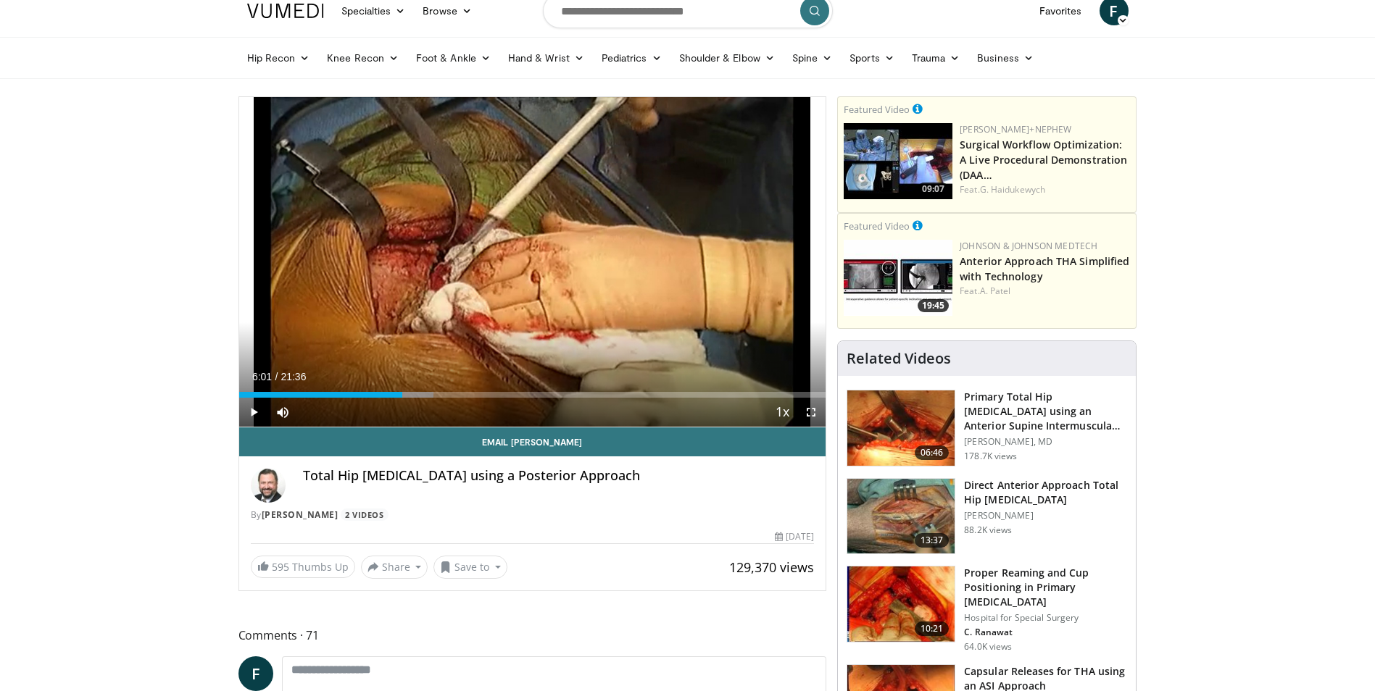
scroll to position [18, 0]
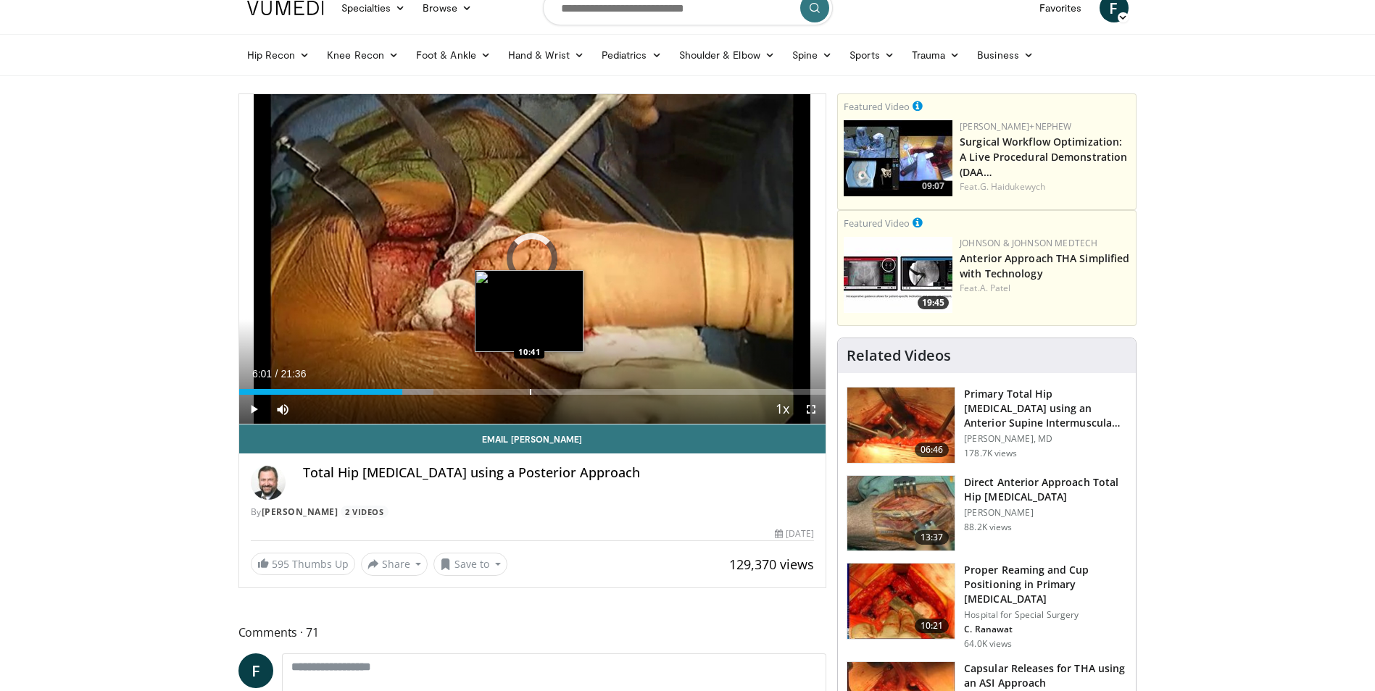
click at [529, 387] on div "Loaded : 33.12% 06:01 10:41" at bounding box center [532, 388] width 587 height 14
click at [502, 391] on div "10:41" at bounding box center [384, 392] width 291 height 6
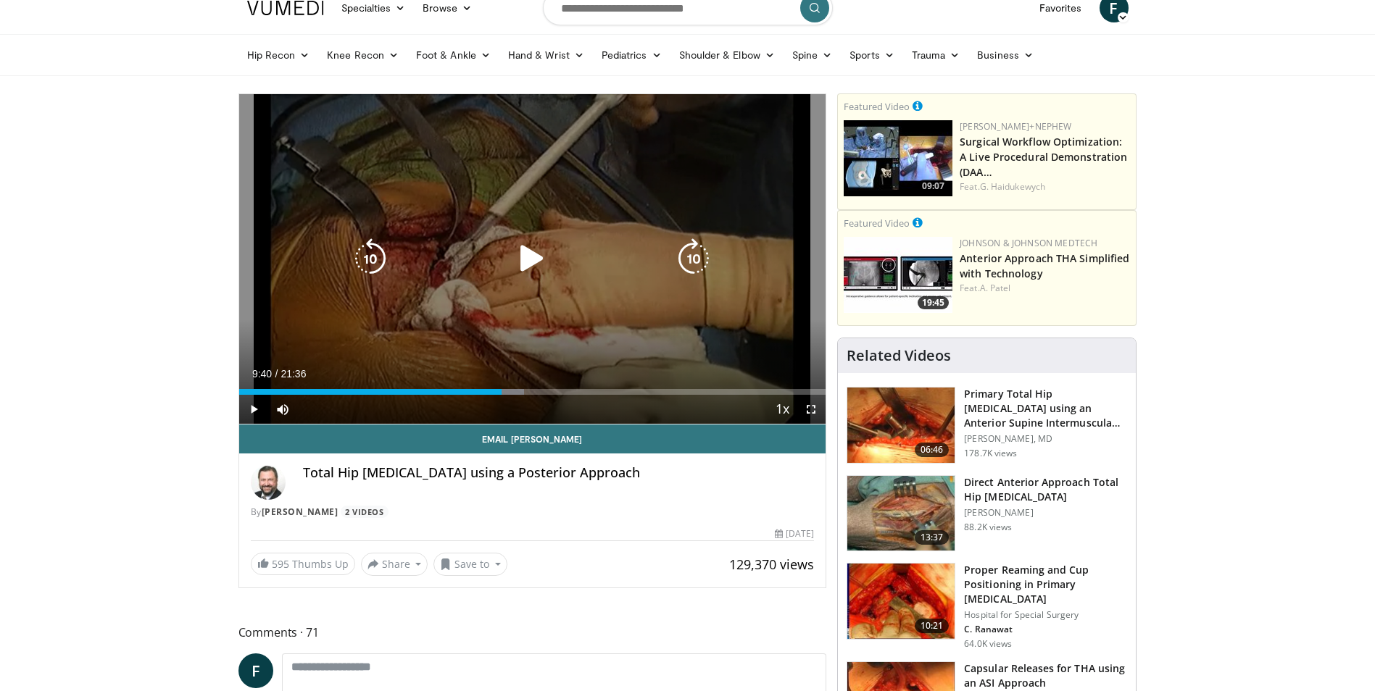
click at [544, 267] on icon "Video Player" at bounding box center [532, 258] width 41 height 41
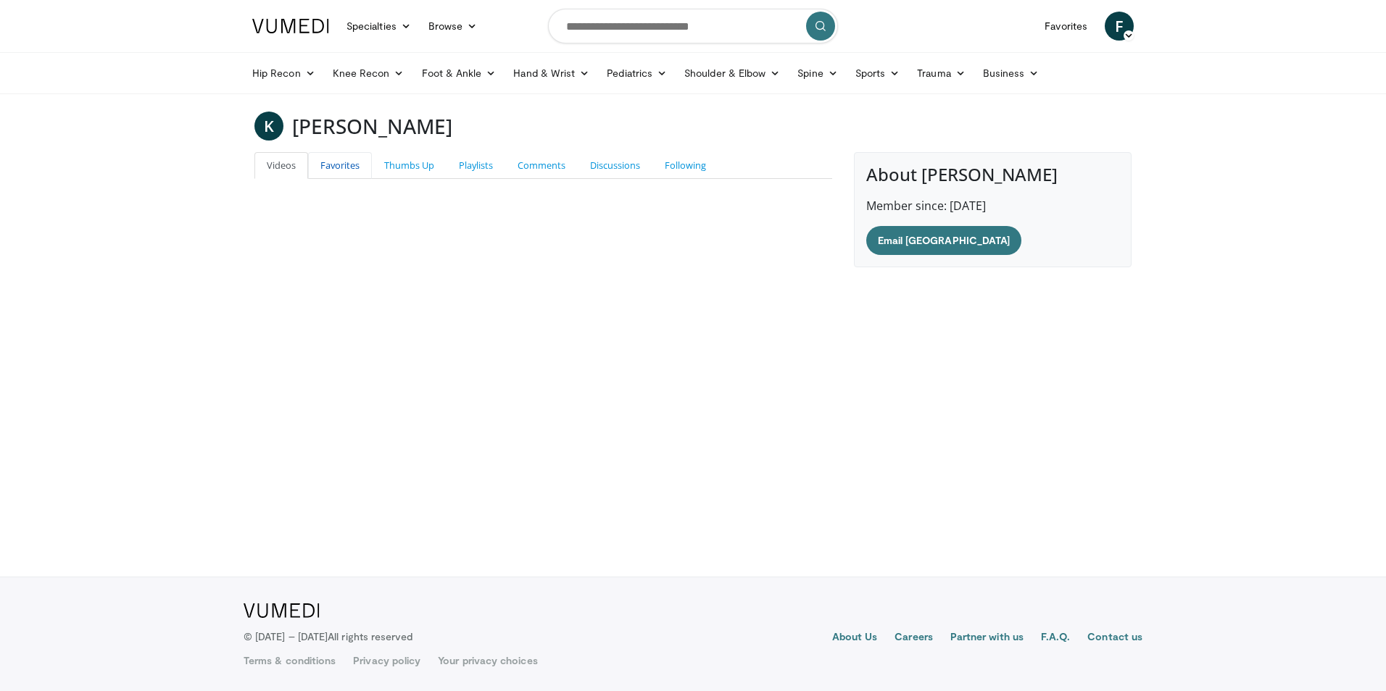
click at [353, 162] on link "Favorites" at bounding box center [340, 165] width 64 height 27
click at [527, 167] on link "Comments" at bounding box center [541, 165] width 72 height 27
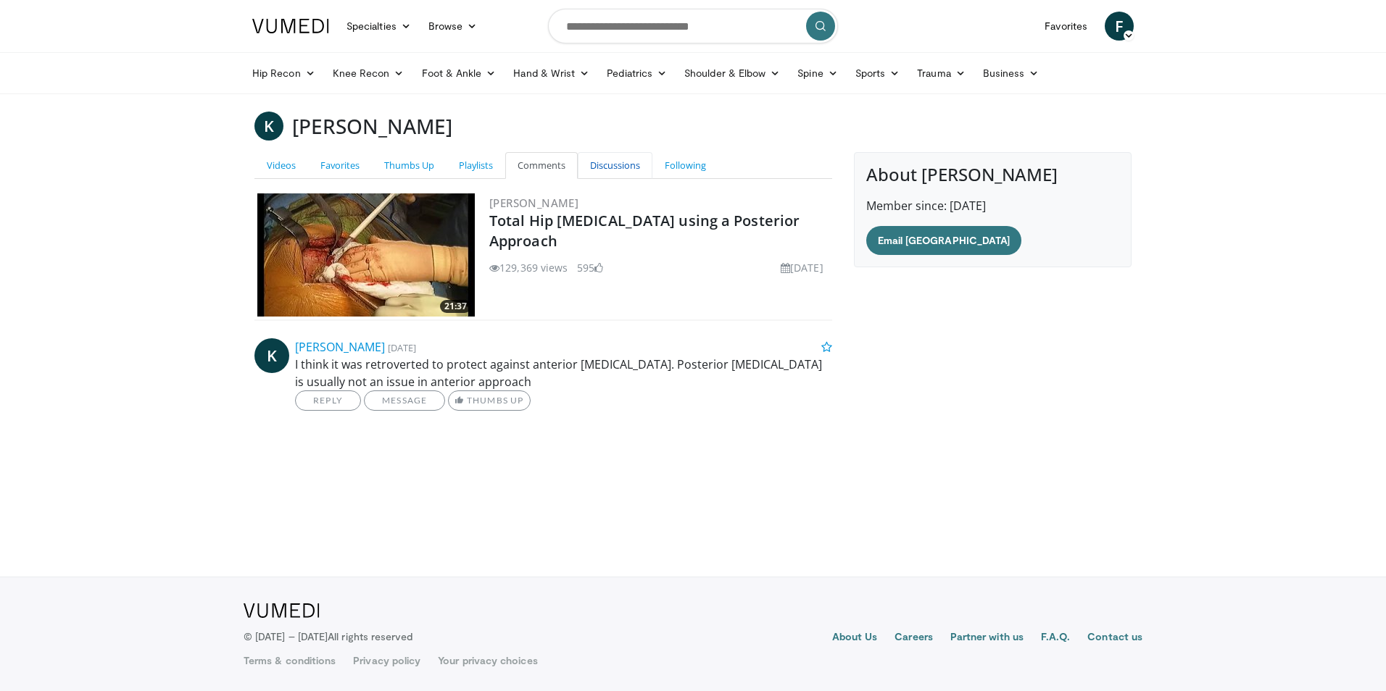
click at [606, 167] on link "Discussions" at bounding box center [615, 165] width 75 height 27
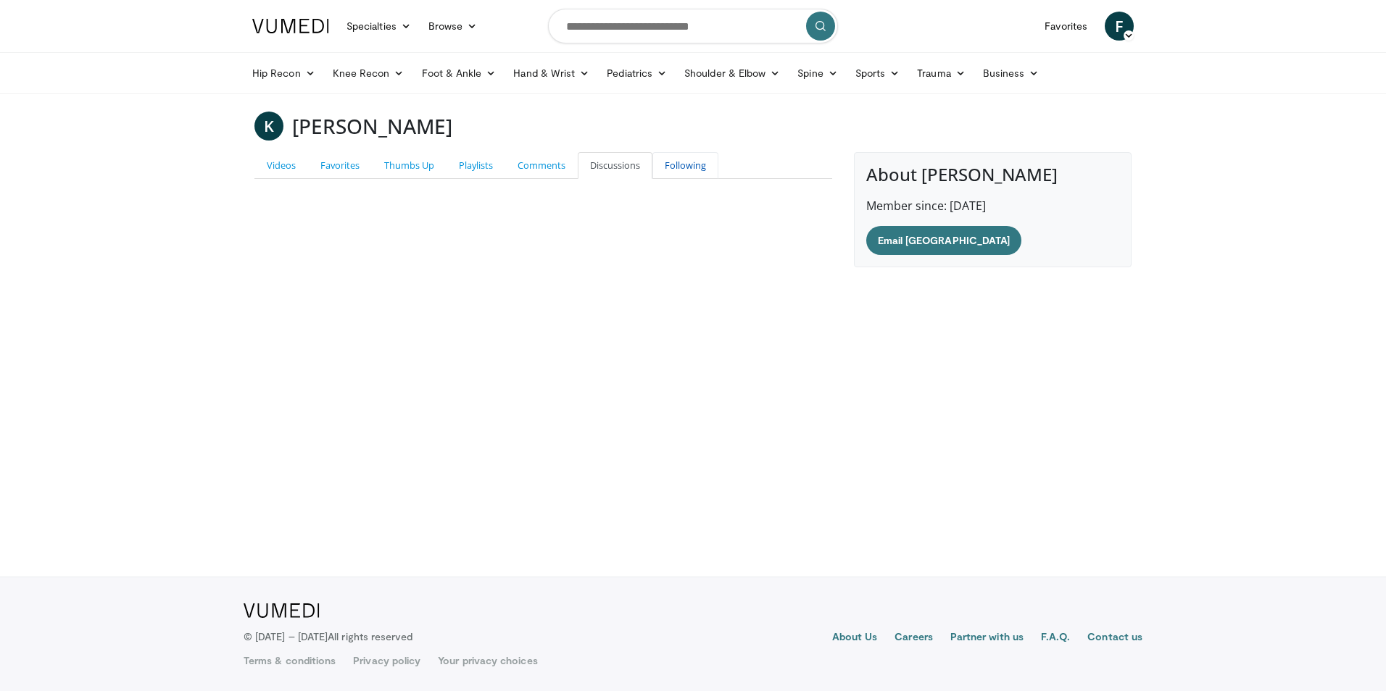
click at [666, 166] on link "Following" at bounding box center [685, 165] width 66 height 27
click at [415, 165] on link "Thumbs Up" at bounding box center [409, 165] width 75 height 27
click at [485, 158] on link "Playlists" at bounding box center [475, 165] width 59 height 27
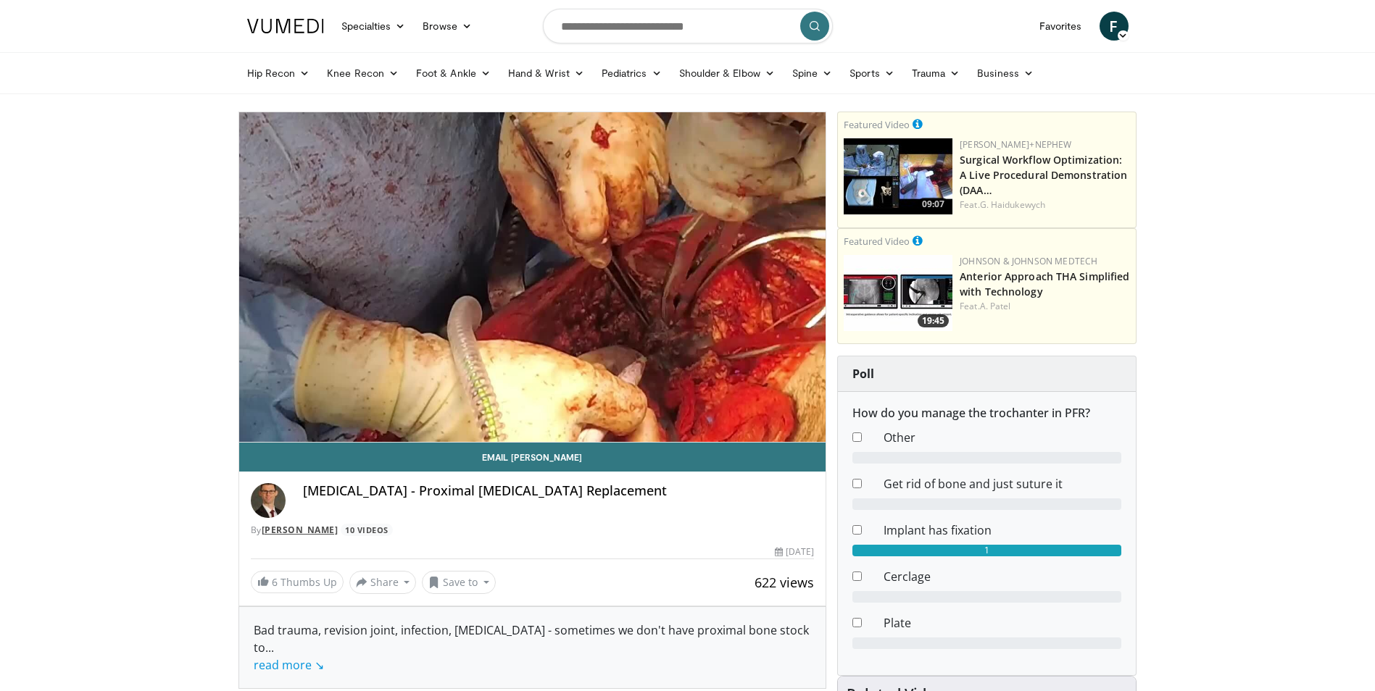
click at [302, 531] on link "[PERSON_NAME]" at bounding box center [300, 530] width 77 height 12
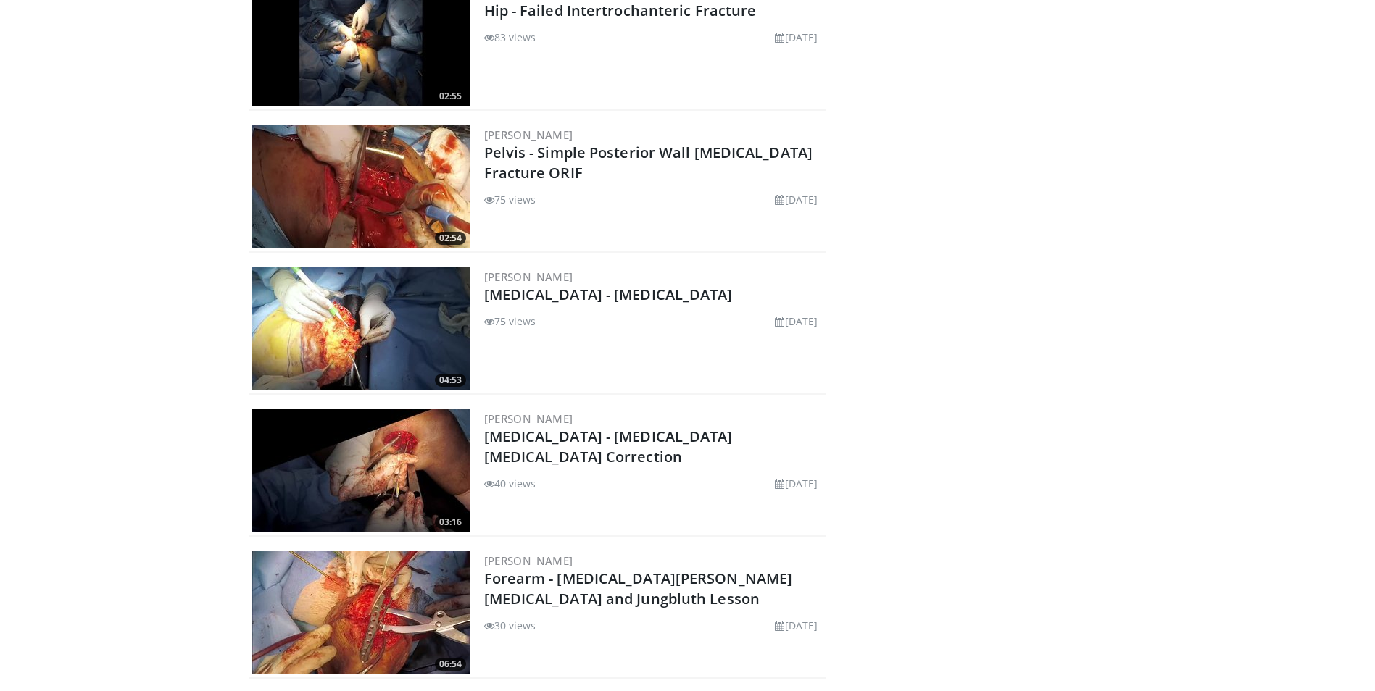
scroll to position [637, 0]
click at [562, 284] on link "[MEDICAL_DATA] - [MEDICAL_DATA]" at bounding box center [608, 294] width 249 height 20
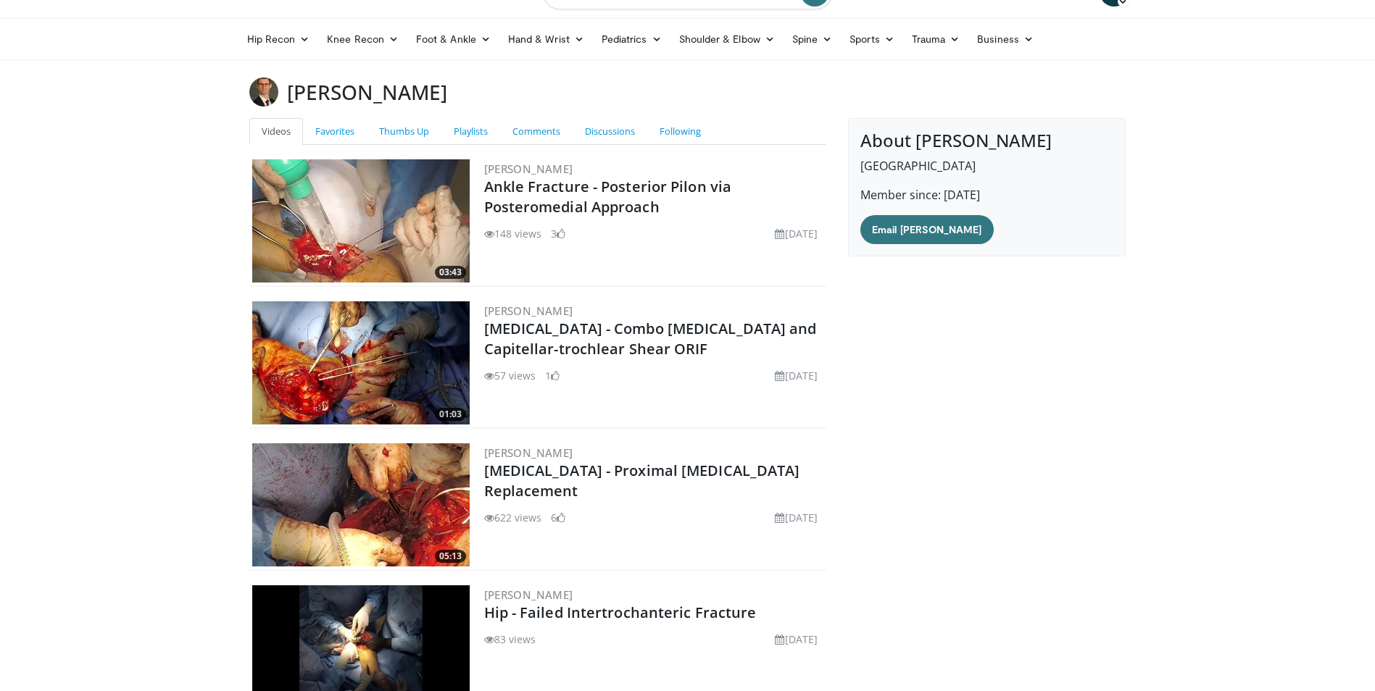
scroll to position [0, 0]
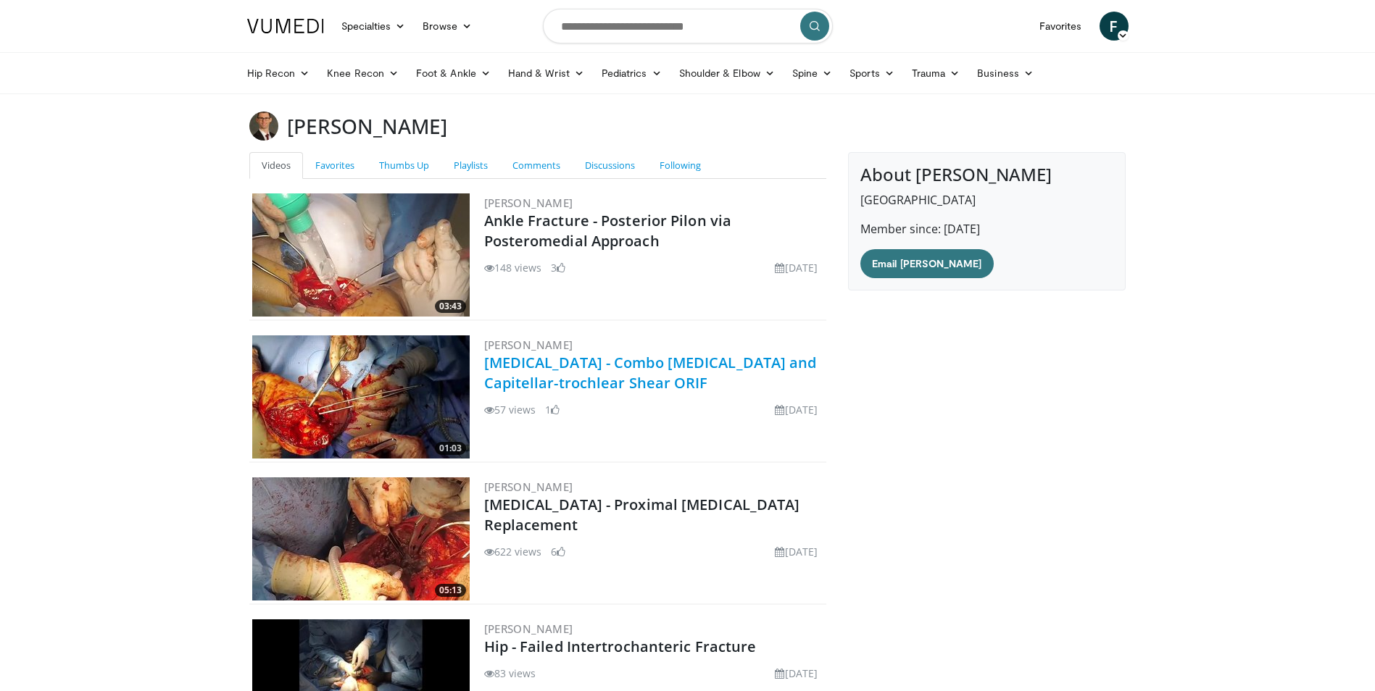
click at [573, 384] on link "Elbow Fracture - Combo Olecranon and Capitellar-trochlear Shear ORIF" at bounding box center [650, 373] width 333 height 40
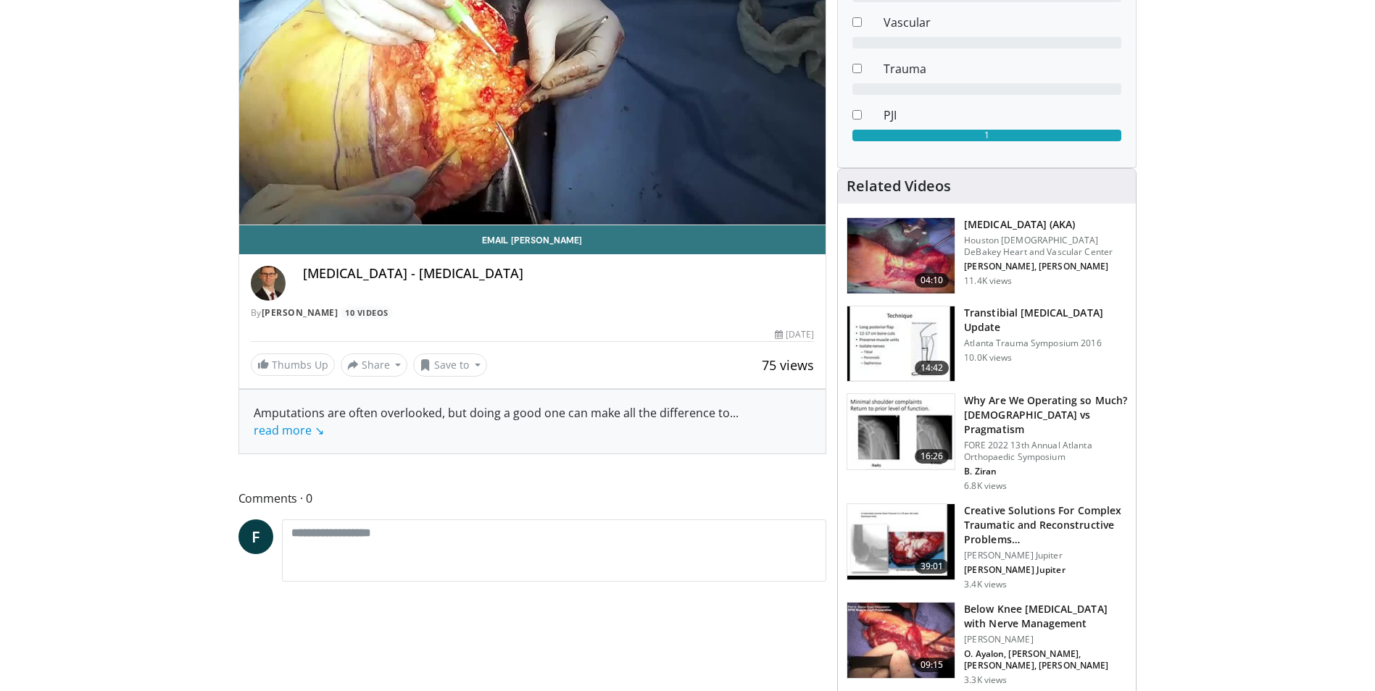
scroll to position [218, 0]
click at [295, 431] on link "read more ↘" at bounding box center [289, 430] width 70 height 16
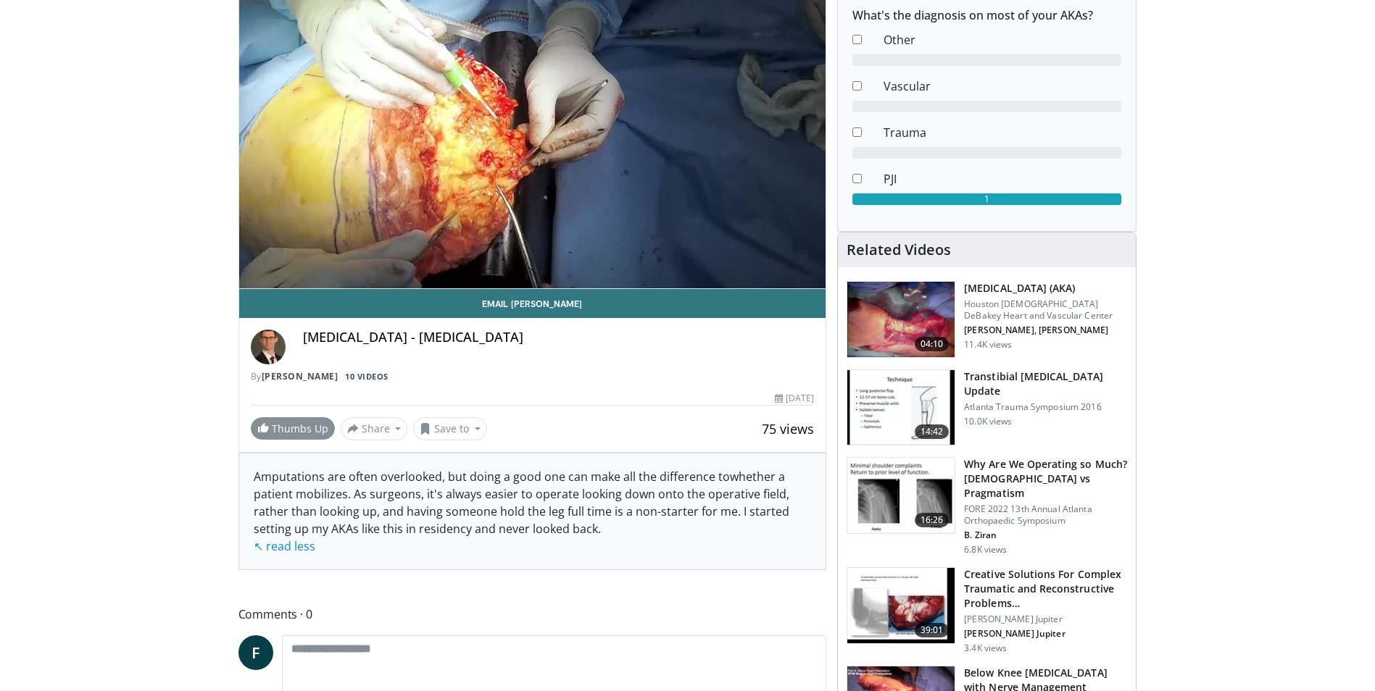
scroll to position [144, 0]
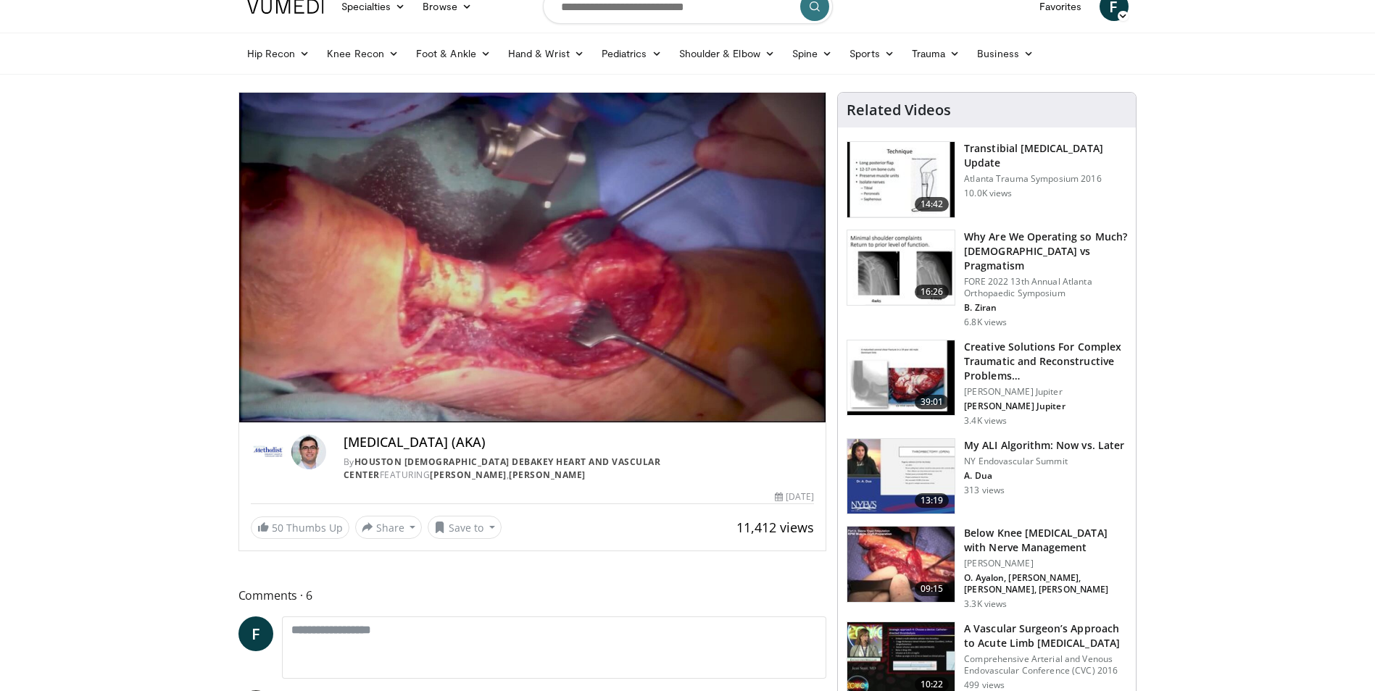
scroll to position [16, 0]
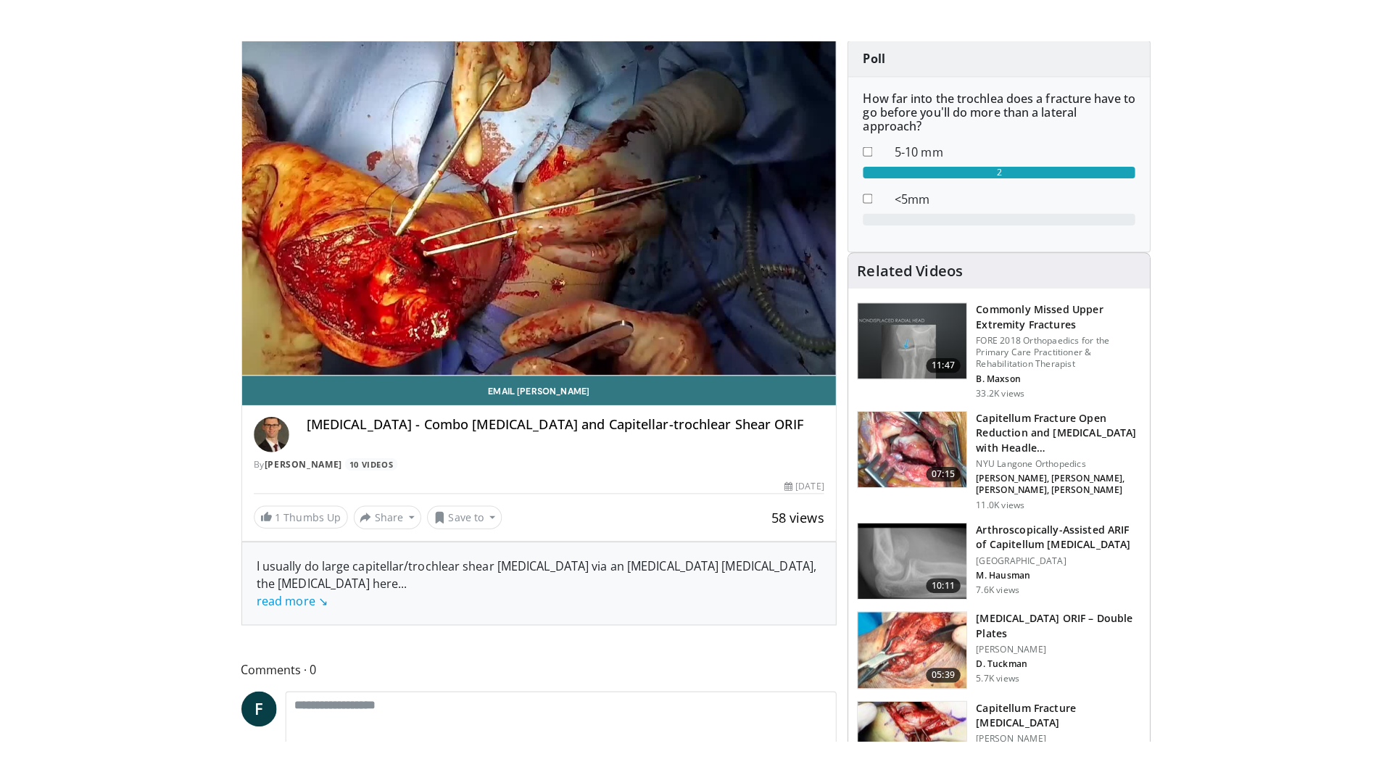
scroll to position [112, 0]
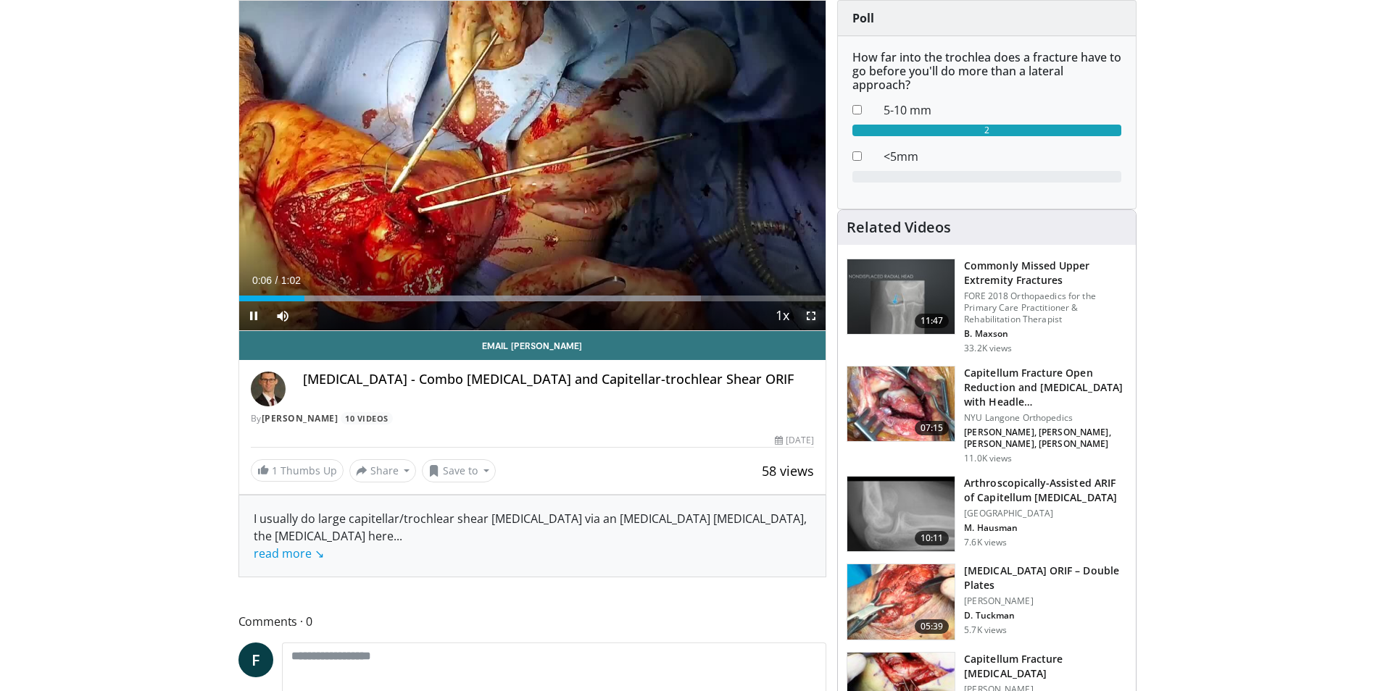
click at [810, 317] on span "Video Player" at bounding box center [811, 316] width 29 height 29
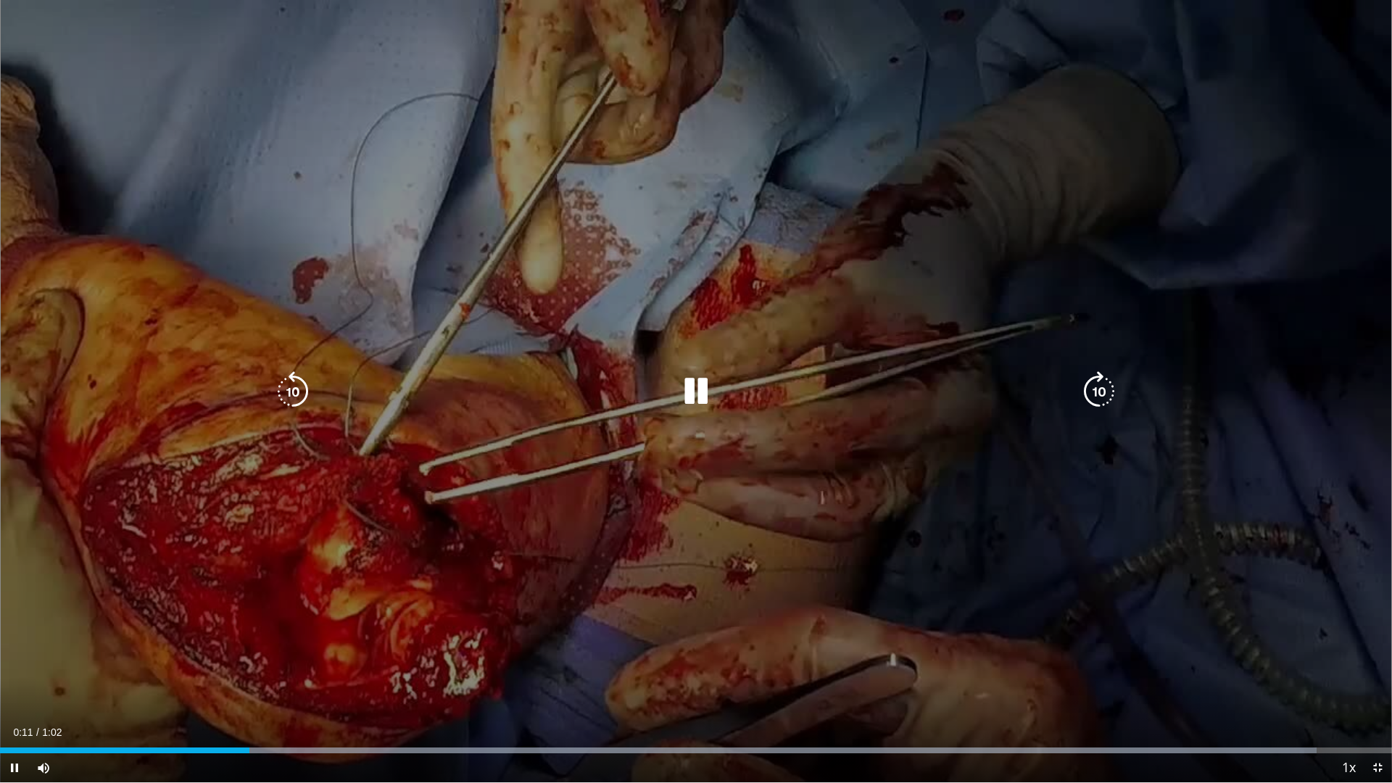
click at [294, 388] on icon "Video Player" at bounding box center [293, 391] width 41 height 41
click at [699, 389] on icon "Video Player" at bounding box center [695, 391] width 41 height 41
click at [292, 411] on icon "Video Player" at bounding box center [293, 391] width 41 height 41
click at [692, 384] on icon "Video Player" at bounding box center [695, 391] width 41 height 41
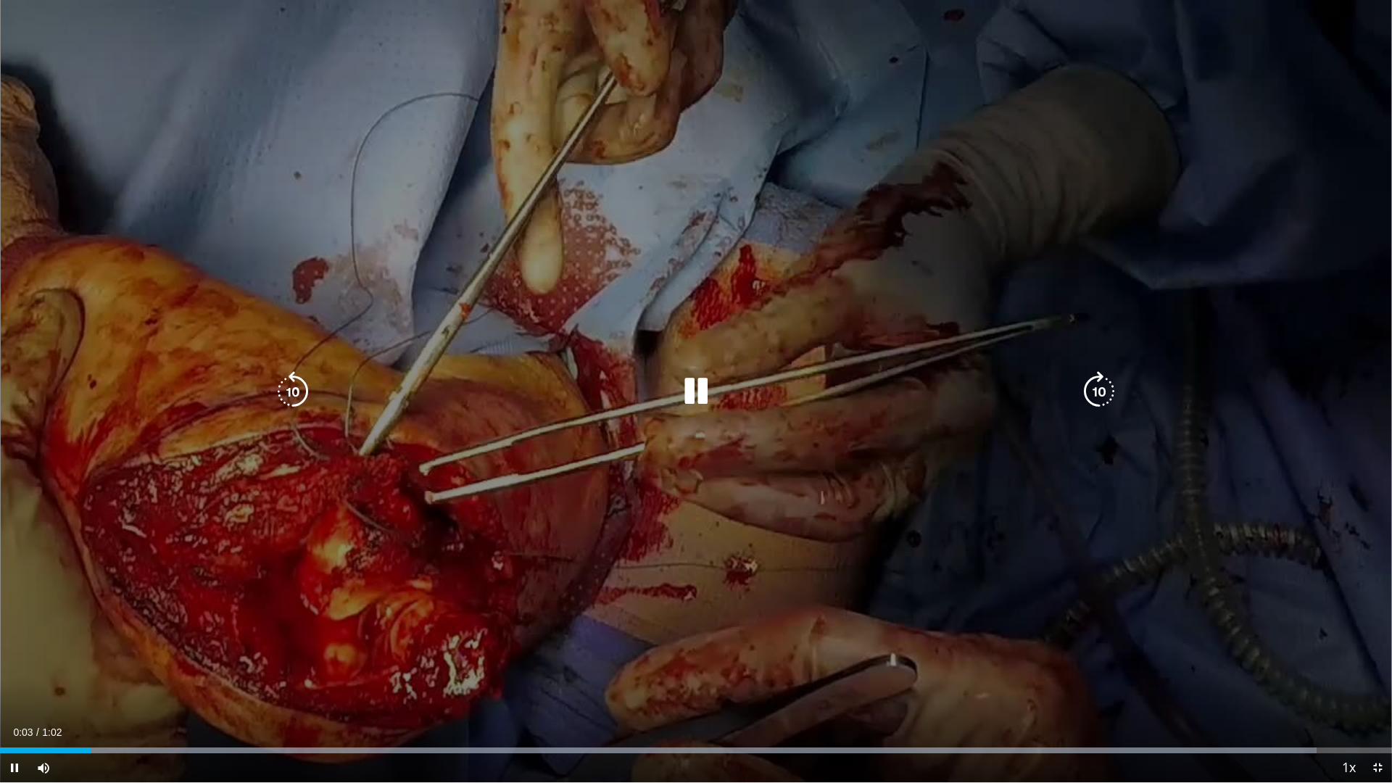
click at [694, 395] on icon "Video Player" at bounding box center [695, 391] width 41 height 41
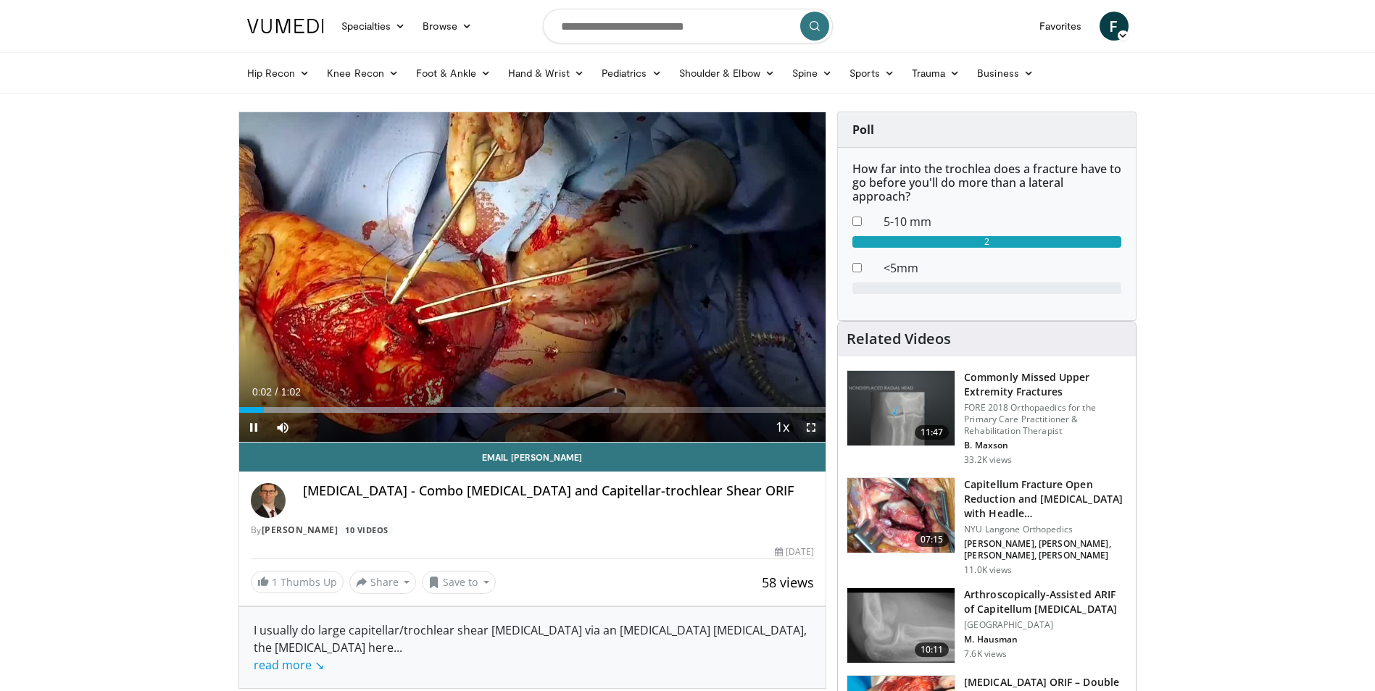
click at [810, 425] on span "Video Player" at bounding box center [811, 427] width 29 height 29
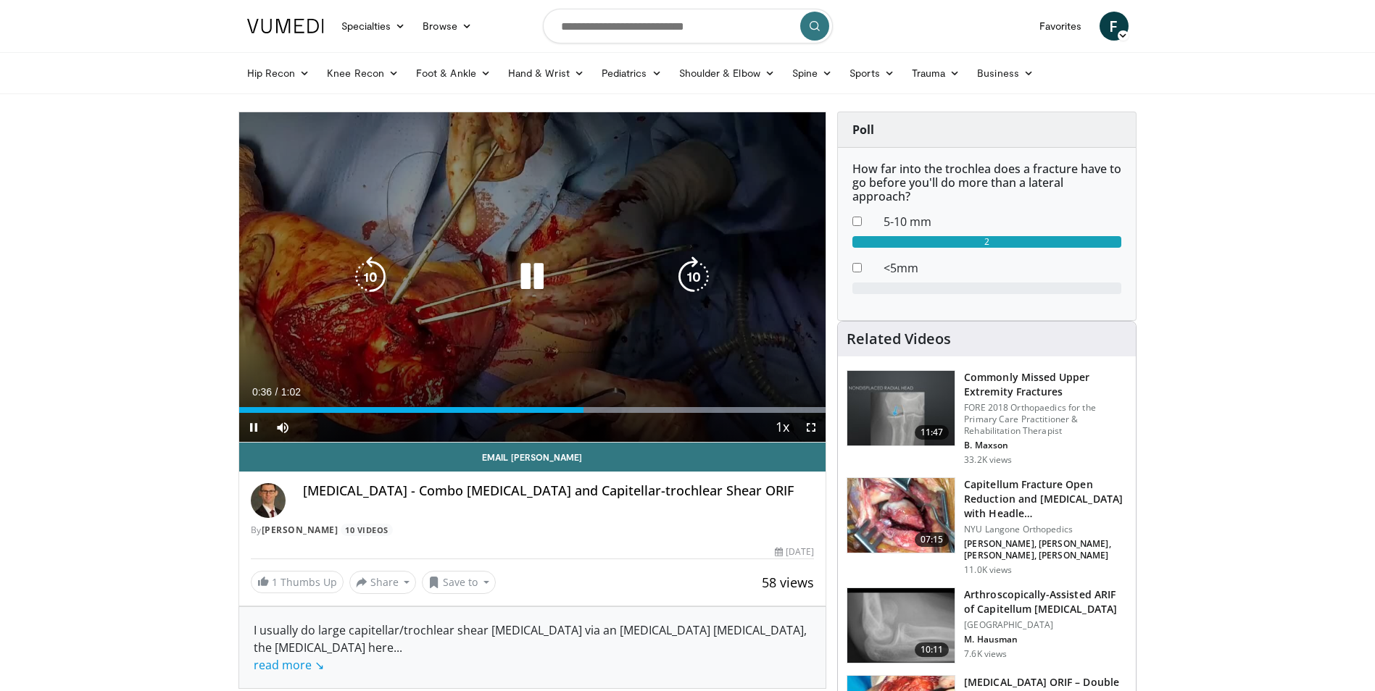
click at [532, 296] on icon "Video Player" at bounding box center [532, 277] width 41 height 41
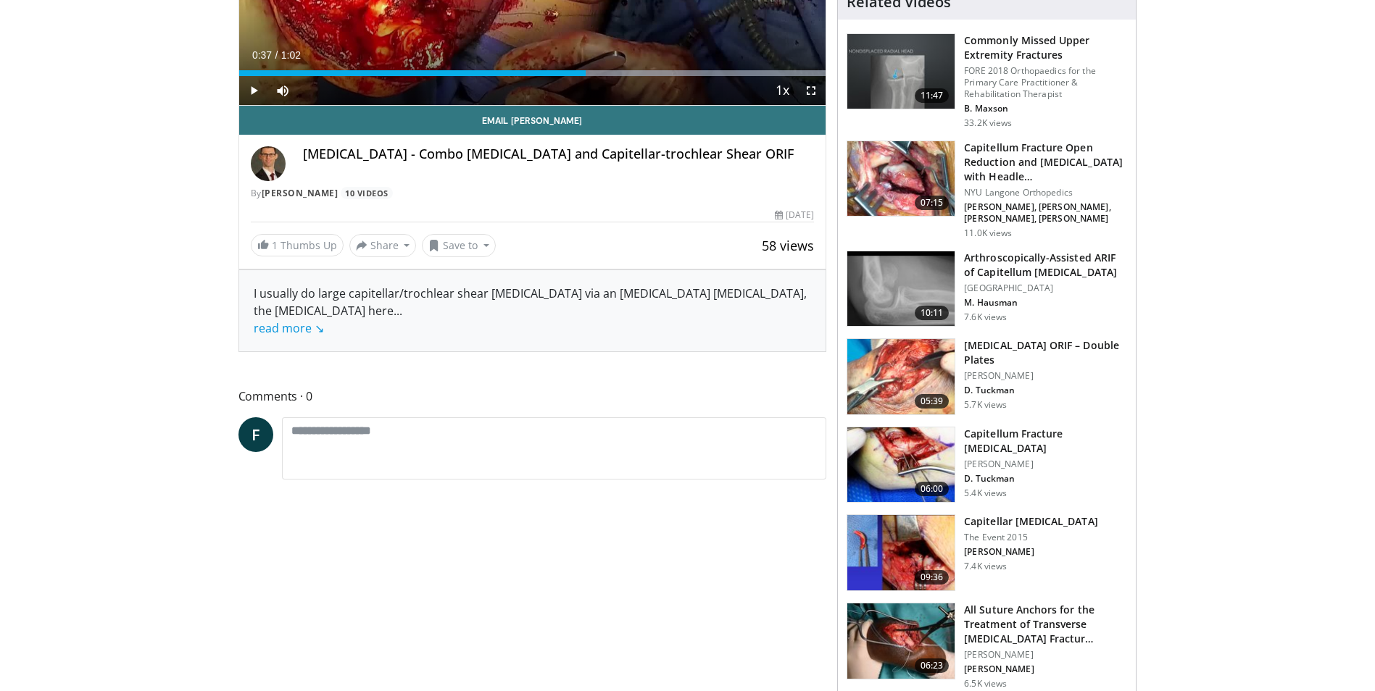
scroll to position [344, 0]
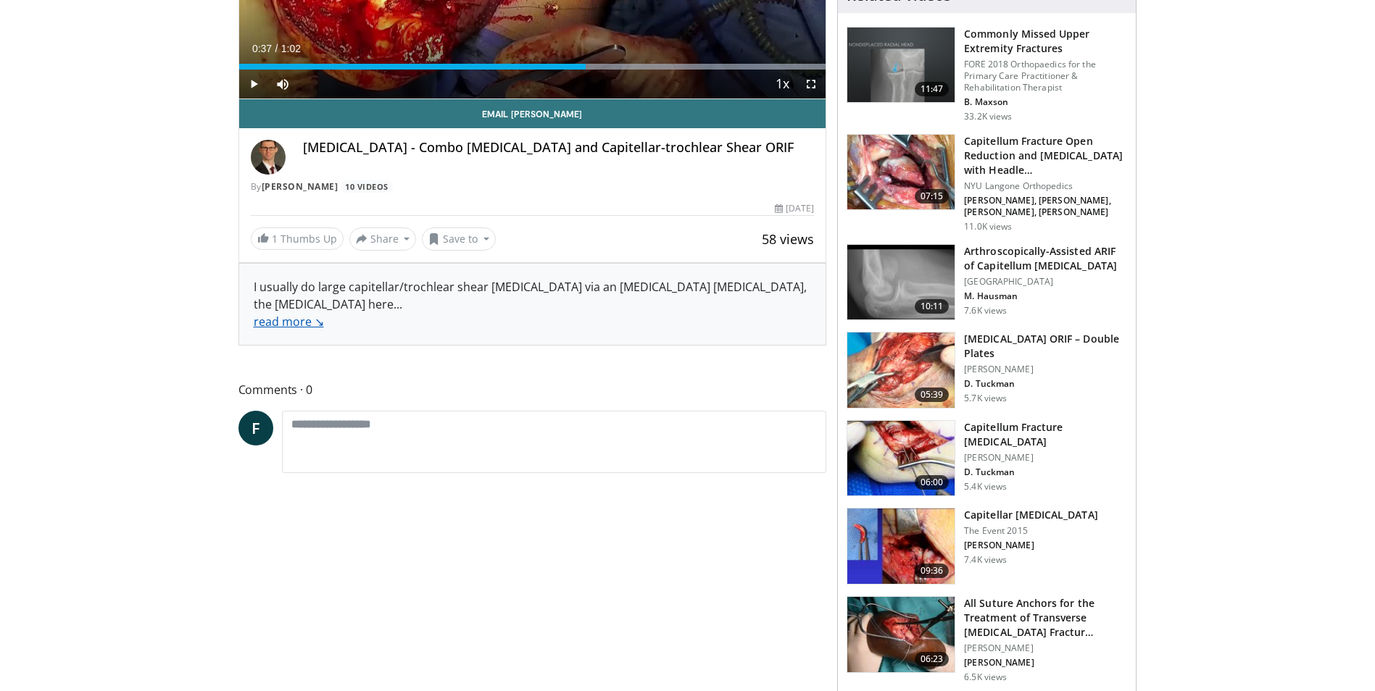
click at [277, 319] on link "read more ↘" at bounding box center [289, 322] width 70 height 16
click at [297, 189] on link "[PERSON_NAME]" at bounding box center [300, 186] width 77 height 12
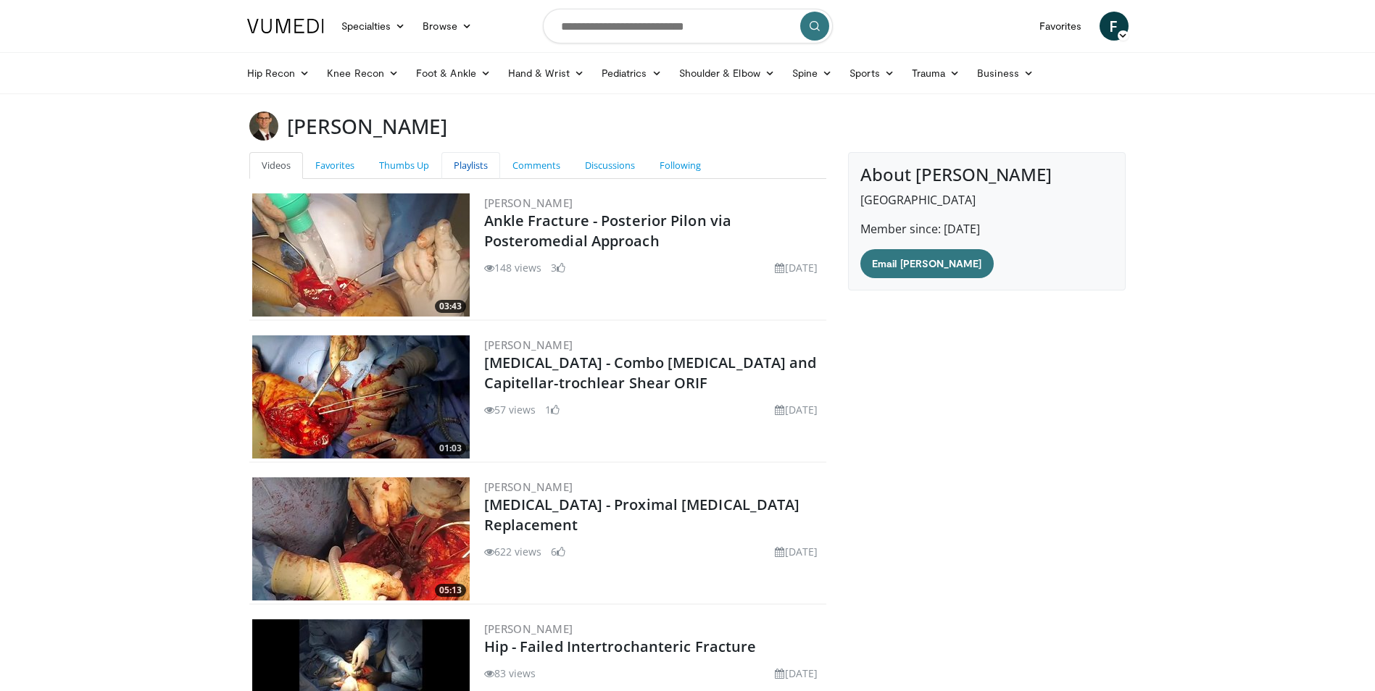
click at [474, 170] on link "Playlists" at bounding box center [470, 165] width 59 height 27
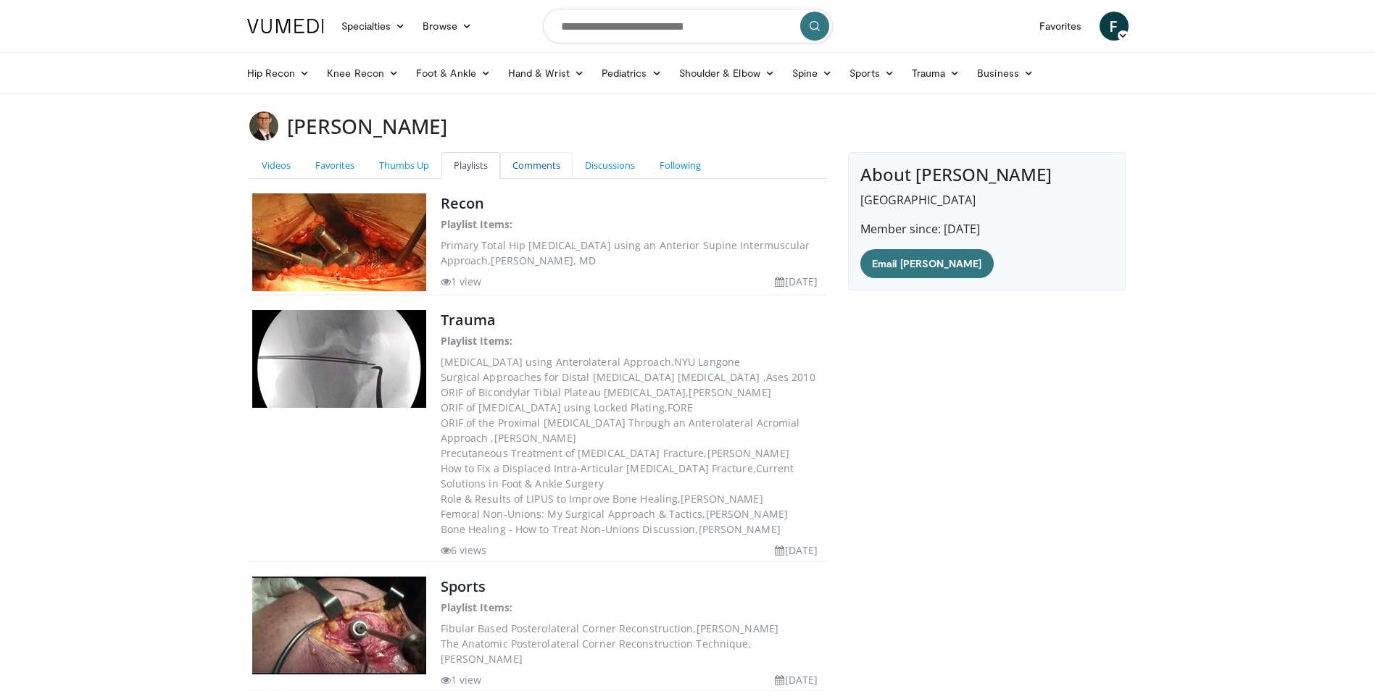
click at [541, 160] on link "Comments" at bounding box center [536, 165] width 72 height 27
